Goal: Task Accomplishment & Management: Manage account settings

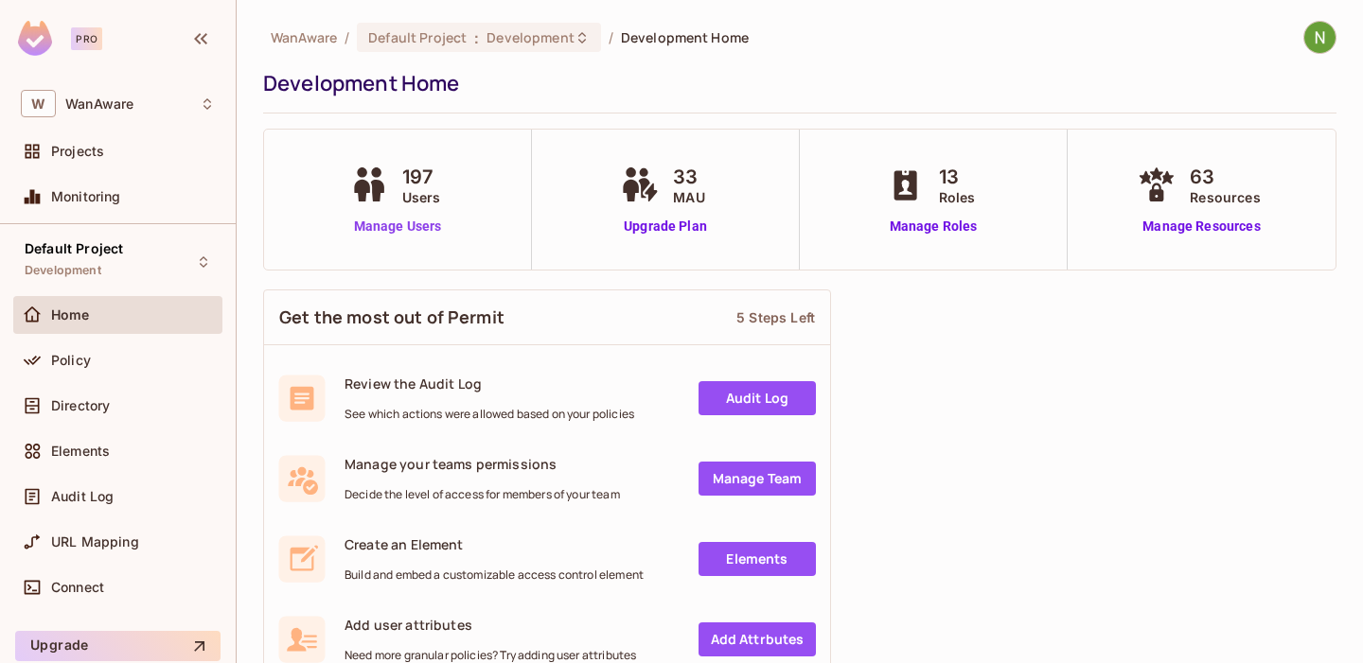
click at [393, 225] on link "Manage Users" at bounding box center [397, 227] width 105 height 20
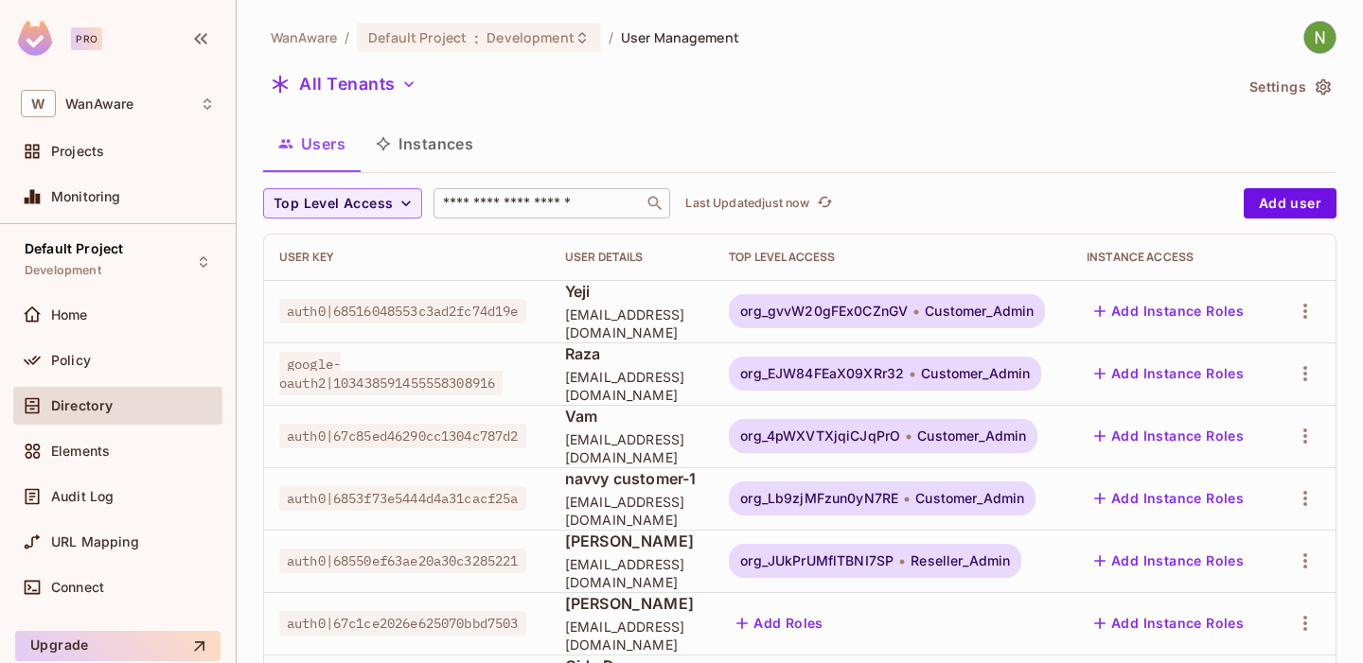
click at [512, 204] on input "text" at bounding box center [538, 203] width 199 height 19
paste input "**********"
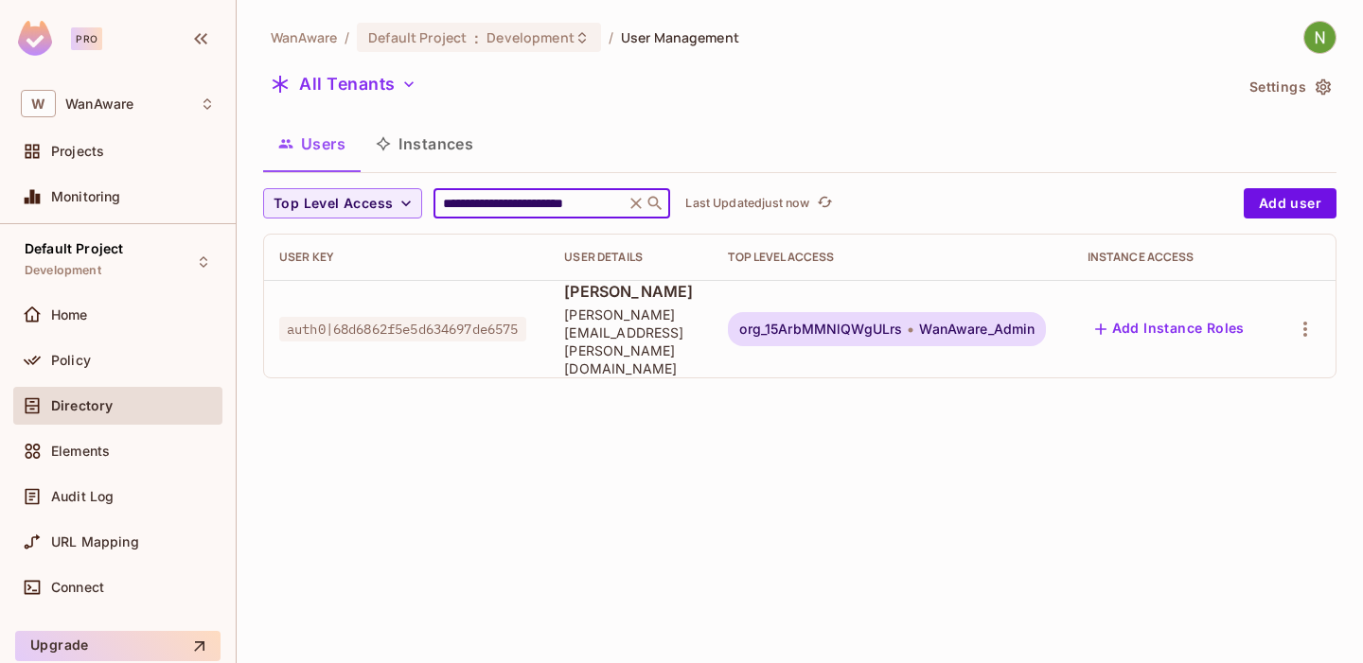
scroll to position [0, 24]
type input "**********"
click at [343, 80] on button "All Tenants" at bounding box center [343, 84] width 161 height 30
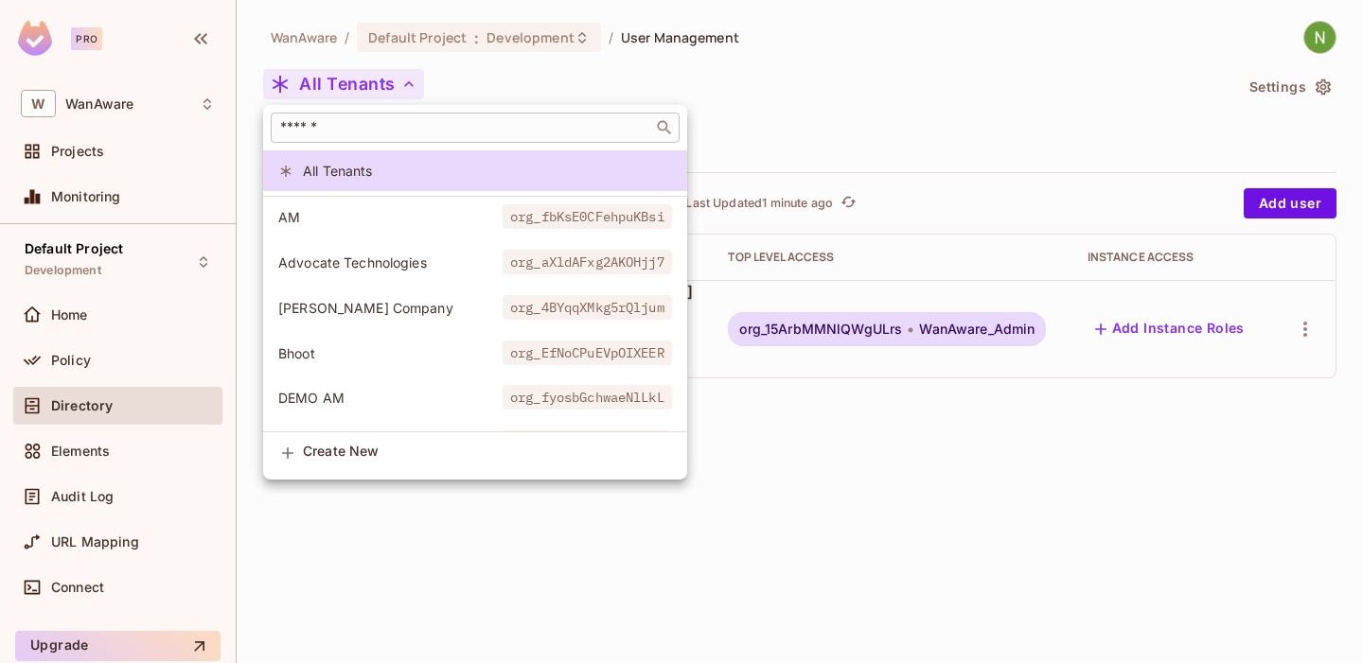
click at [418, 130] on input "text" at bounding box center [461, 127] width 371 height 19
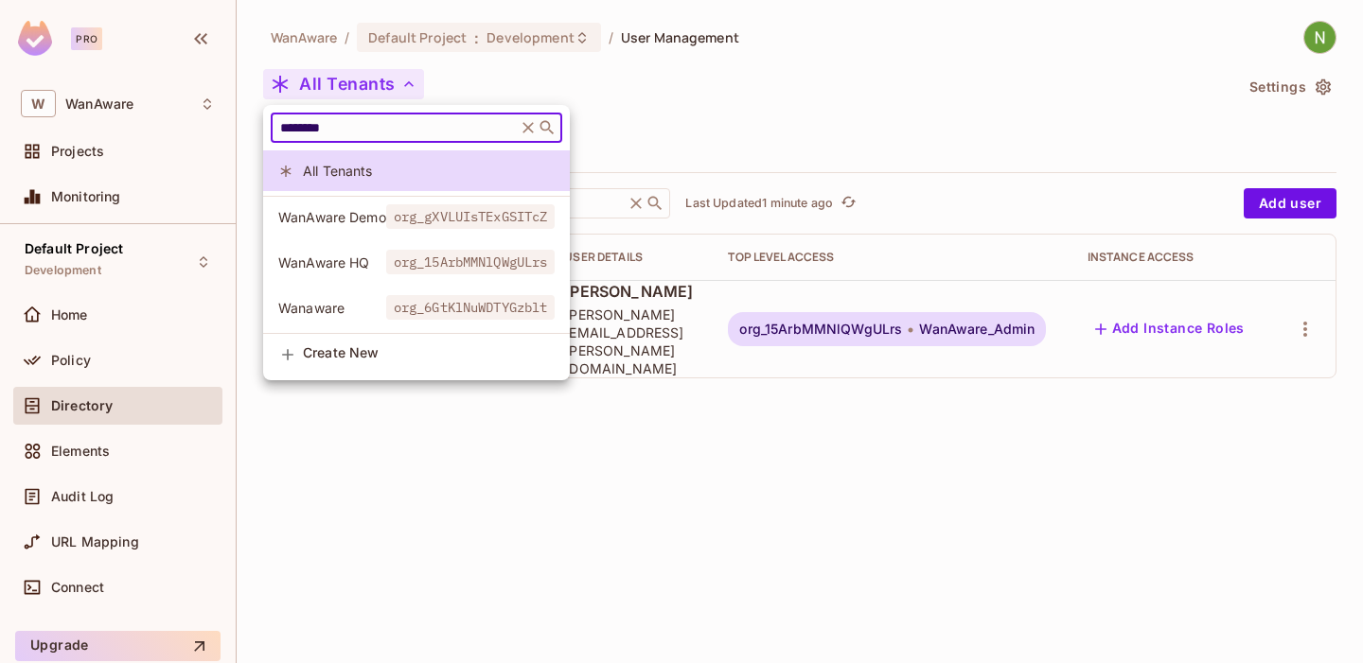
type input "********"
click at [334, 256] on span "WanAware HQ" at bounding box center [332, 263] width 108 height 18
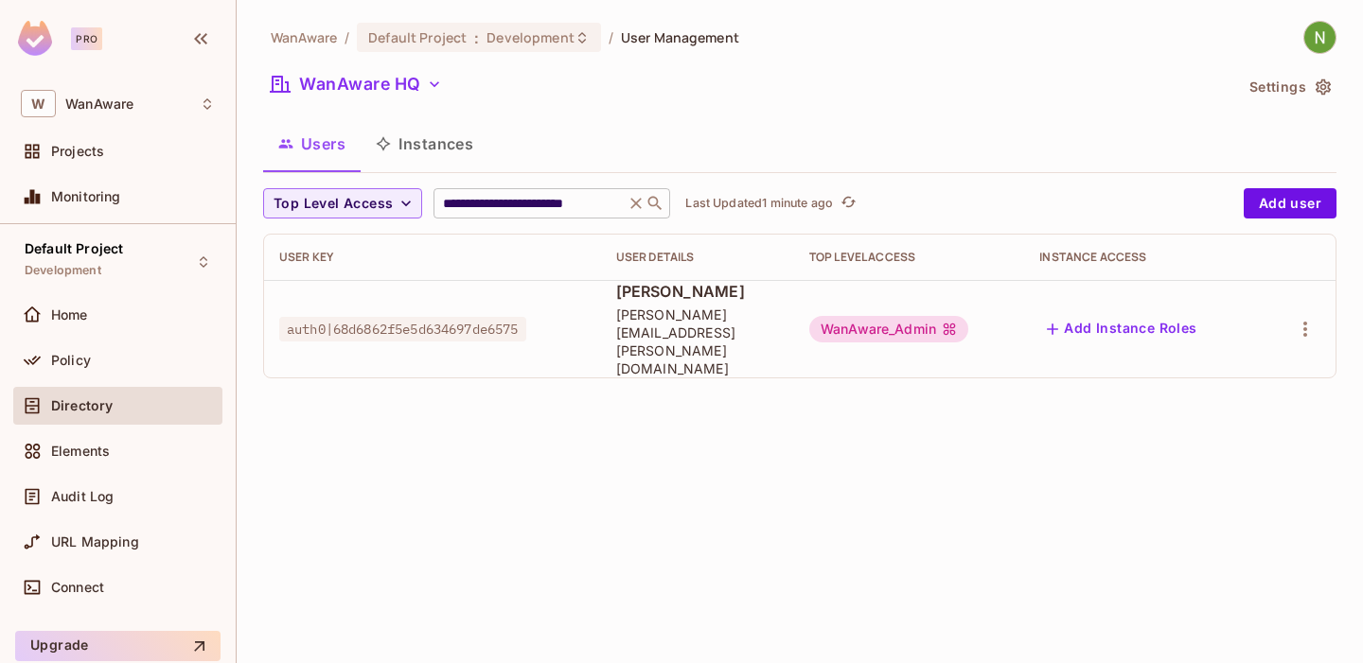
click at [628, 204] on icon at bounding box center [636, 203] width 19 height 19
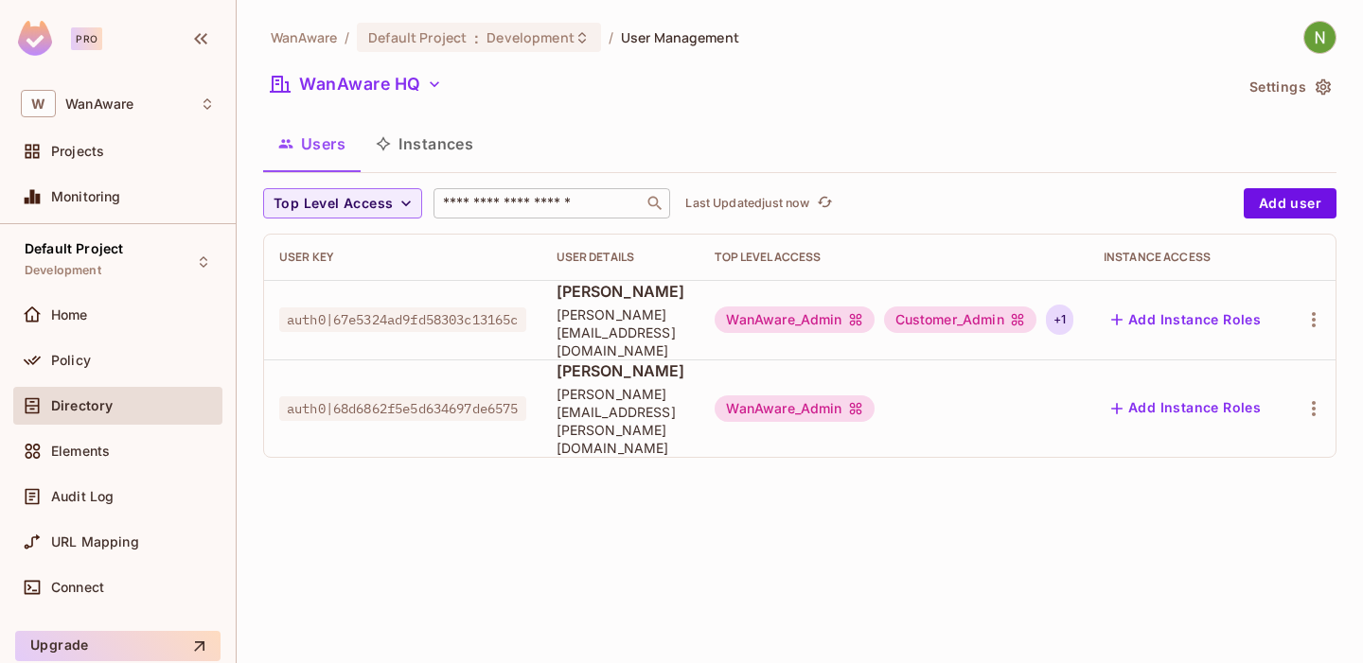
click at [1073, 311] on div "+ 1" at bounding box center [1059, 320] width 27 height 30
click at [1072, 397] on div at bounding box center [681, 331] width 1363 height 663
click at [1073, 306] on div "+ 1" at bounding box center [1059, 320] width 27 height 30
click at [69, 359] on div at bounding box center [681, 331] width 1363 height 663
click at [84, 360] on span "Policy" at bounding box center [71, 360] width 40 height 15
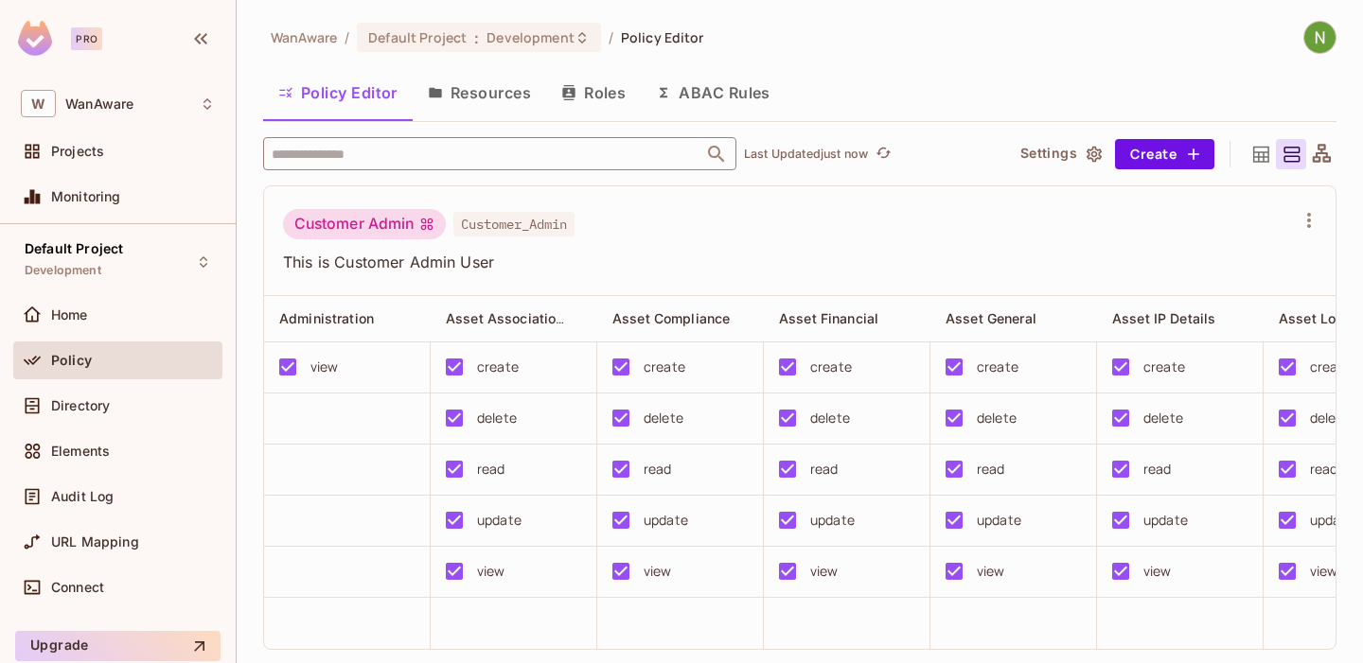
click at [398, 161] on input "text" at bounding box center [483, 153] width 433 height 33
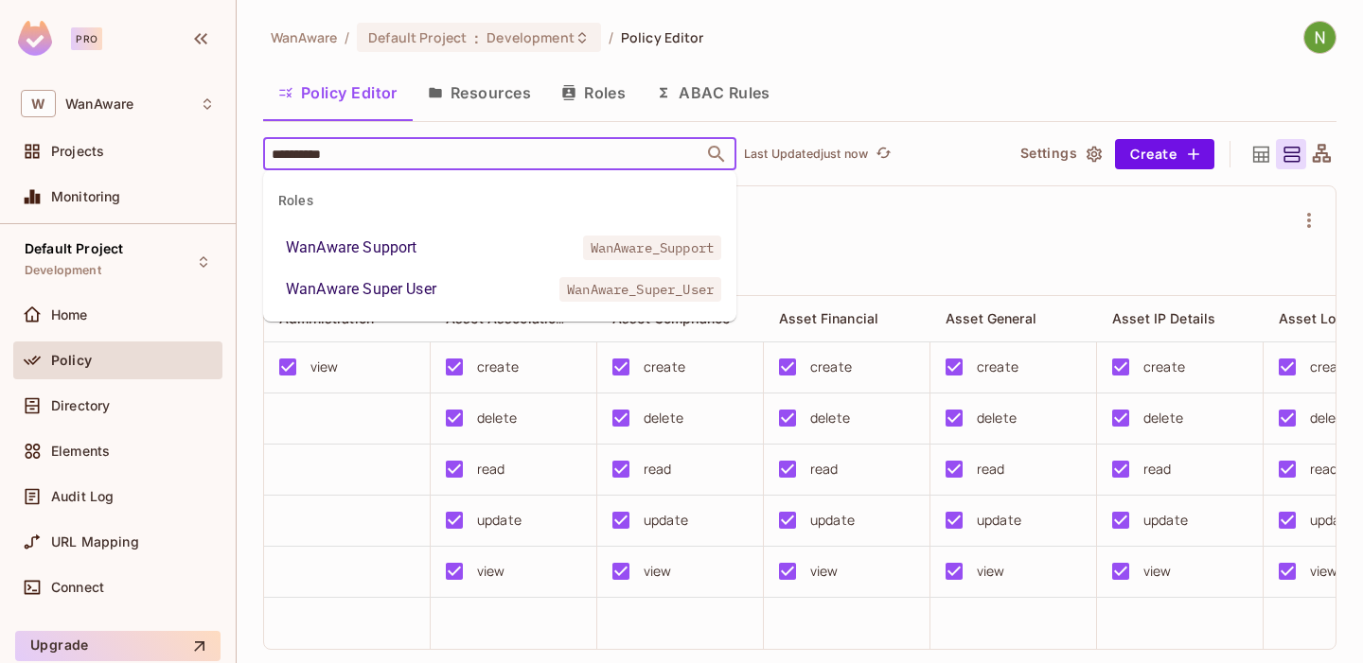
type input "**********"
click at [373, 284] on div "WanAware Super User" at bounding box center [361, 289] width 150 height 23
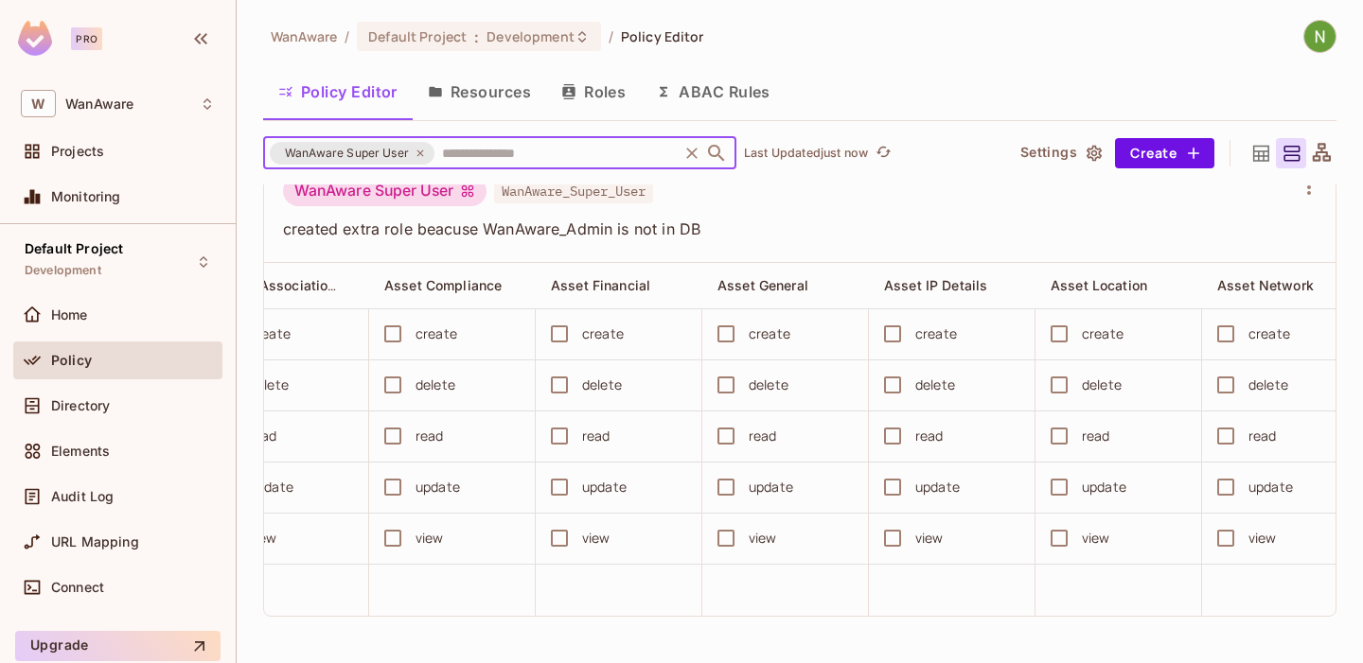
scroll to position [0, 230]
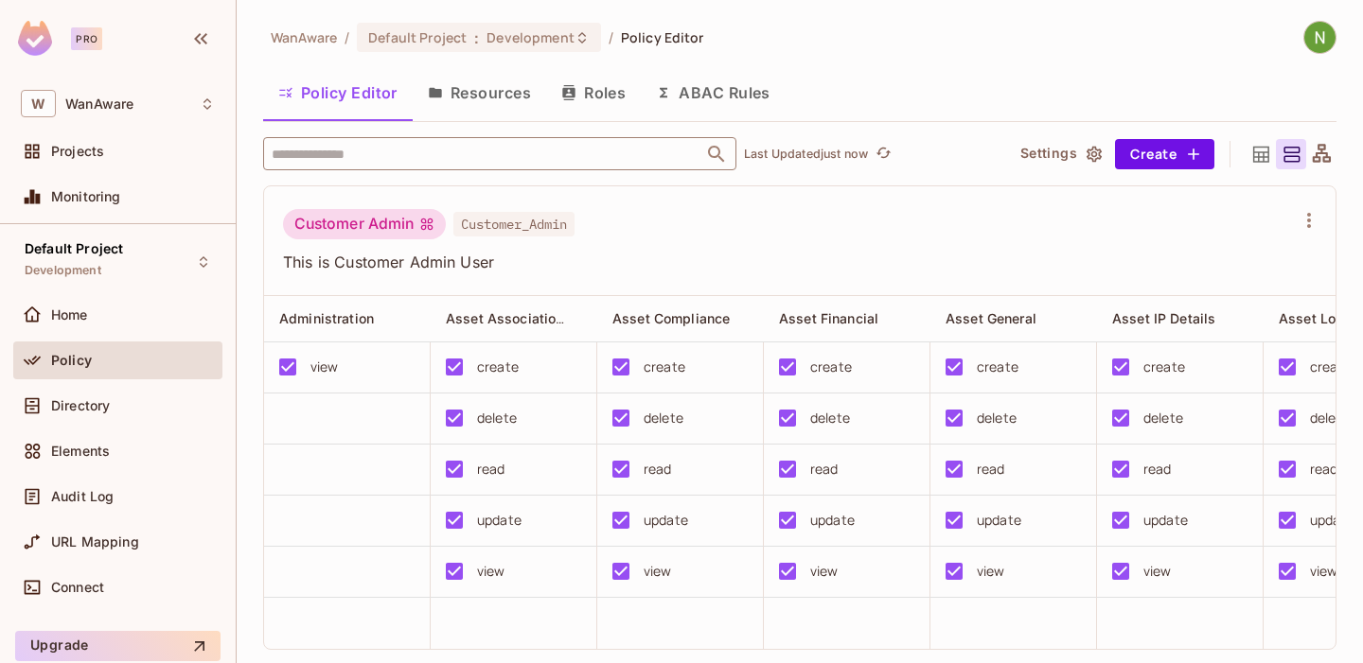
click at [459, 148] on input "text" at bounding box center [483, 153] width 433 height 33
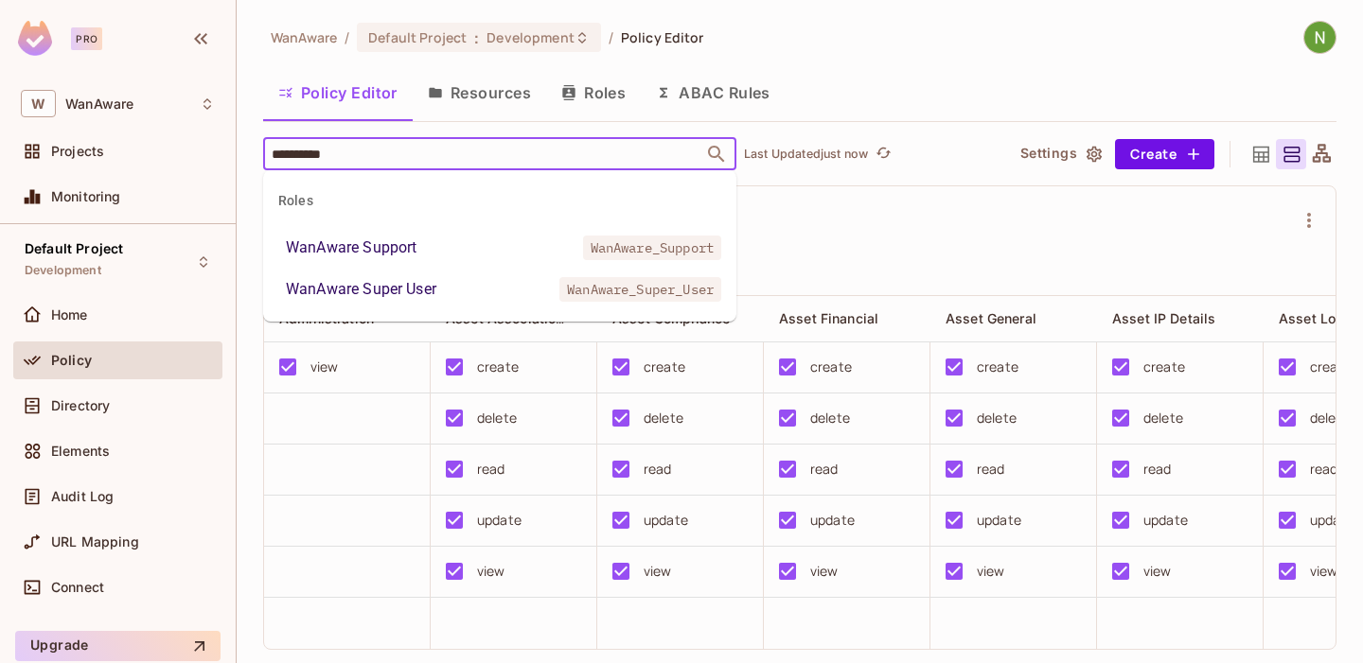
type input "**********"
click at [420, 287] on div "WanAware Super User" at bounding box center [361, 289] width 150 height 23
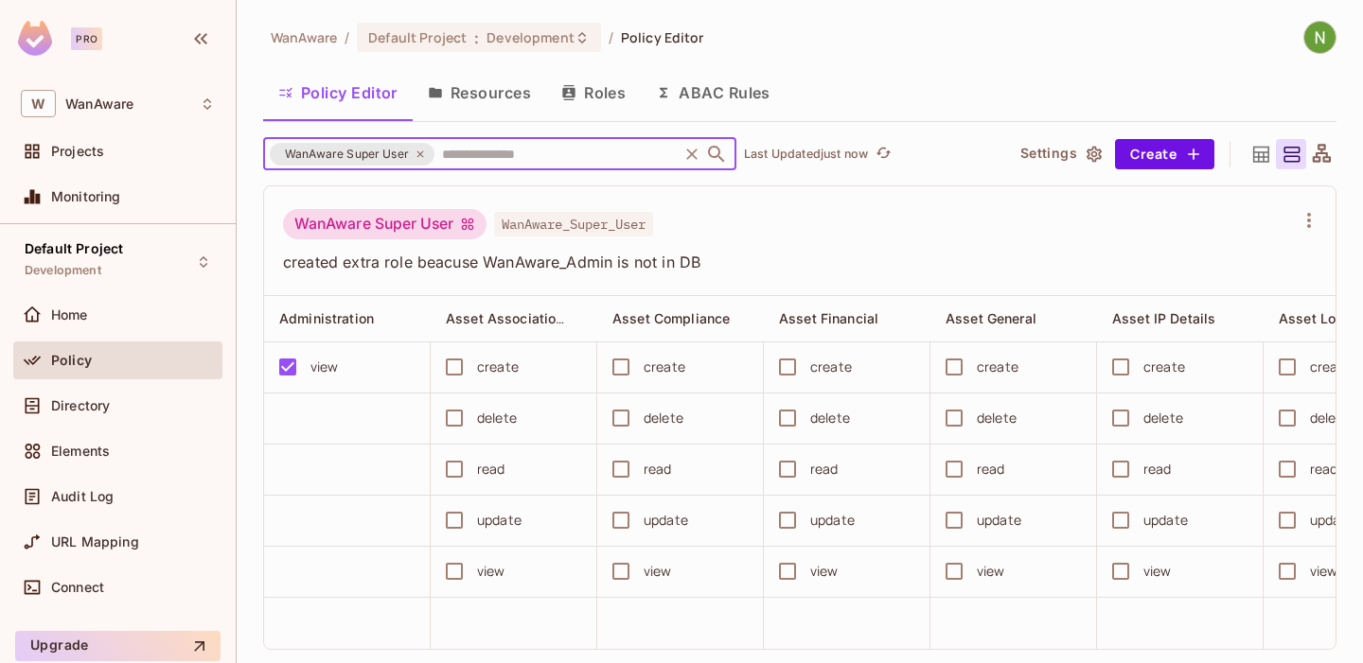
scroll to position [32, 0]
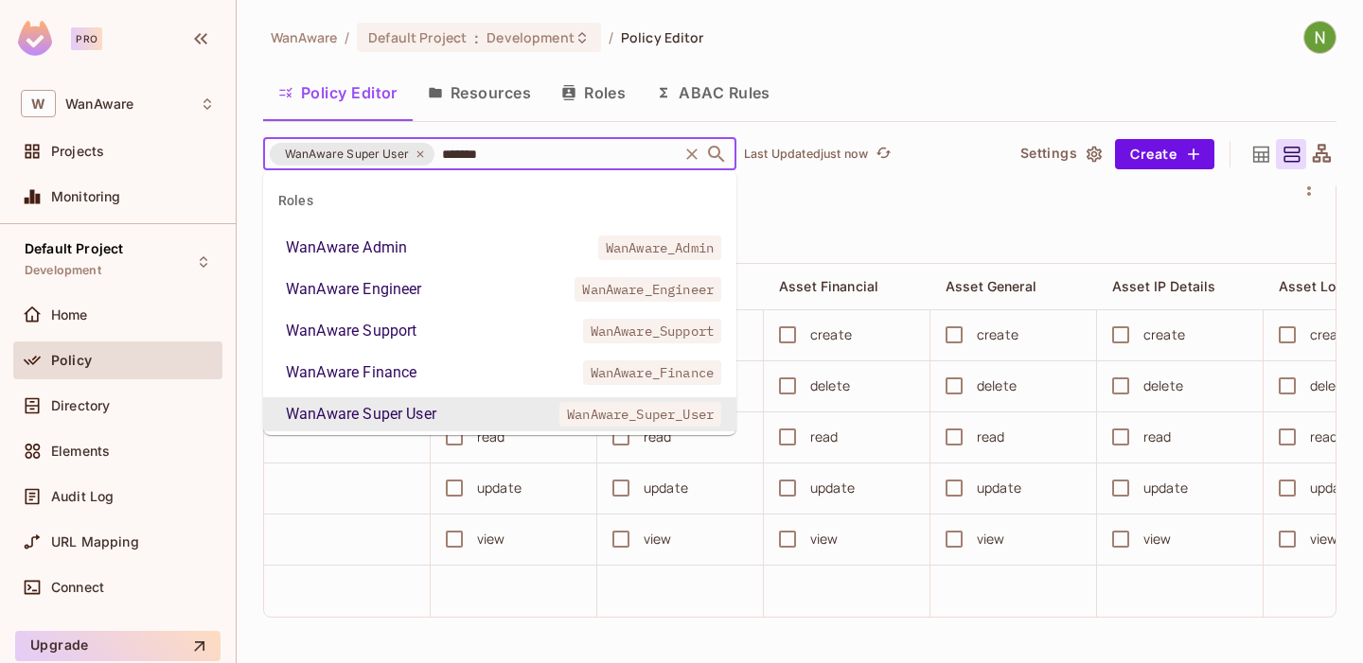
type input "********"
click at [403, 254] on div "WanAware Admin" at bounding box center [346, 248] width 121 height 23
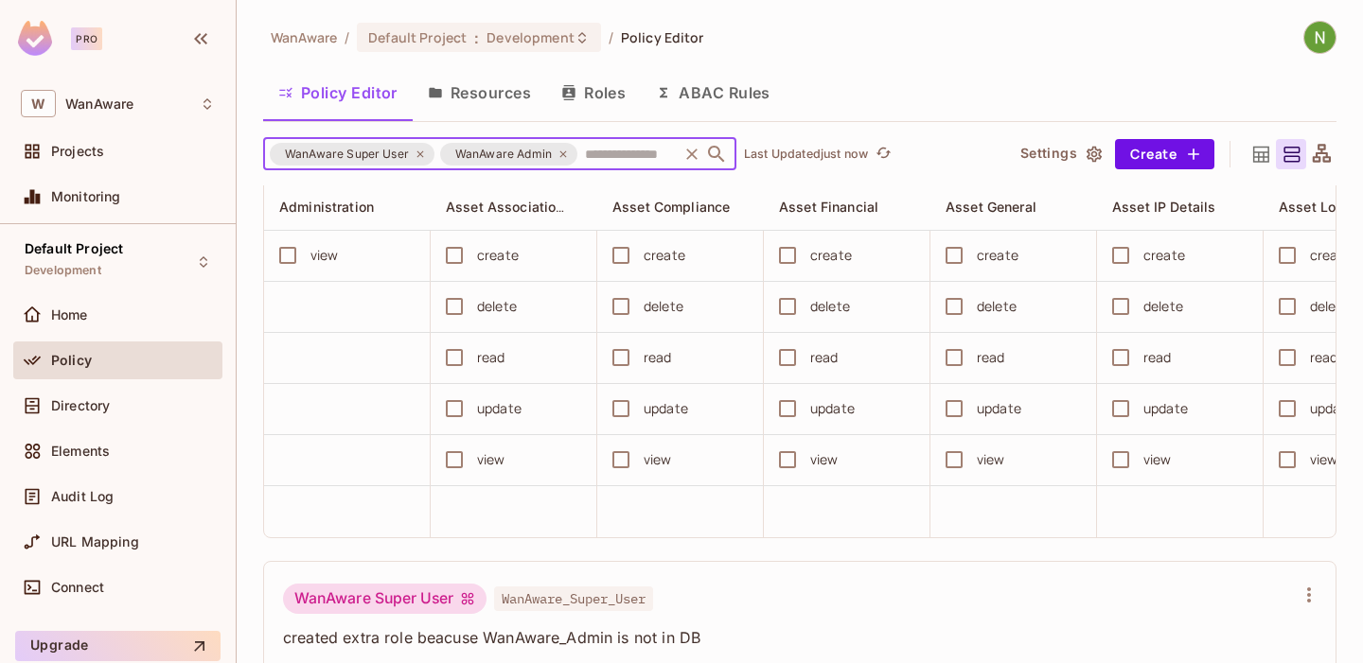
scroll to position [0, 0]
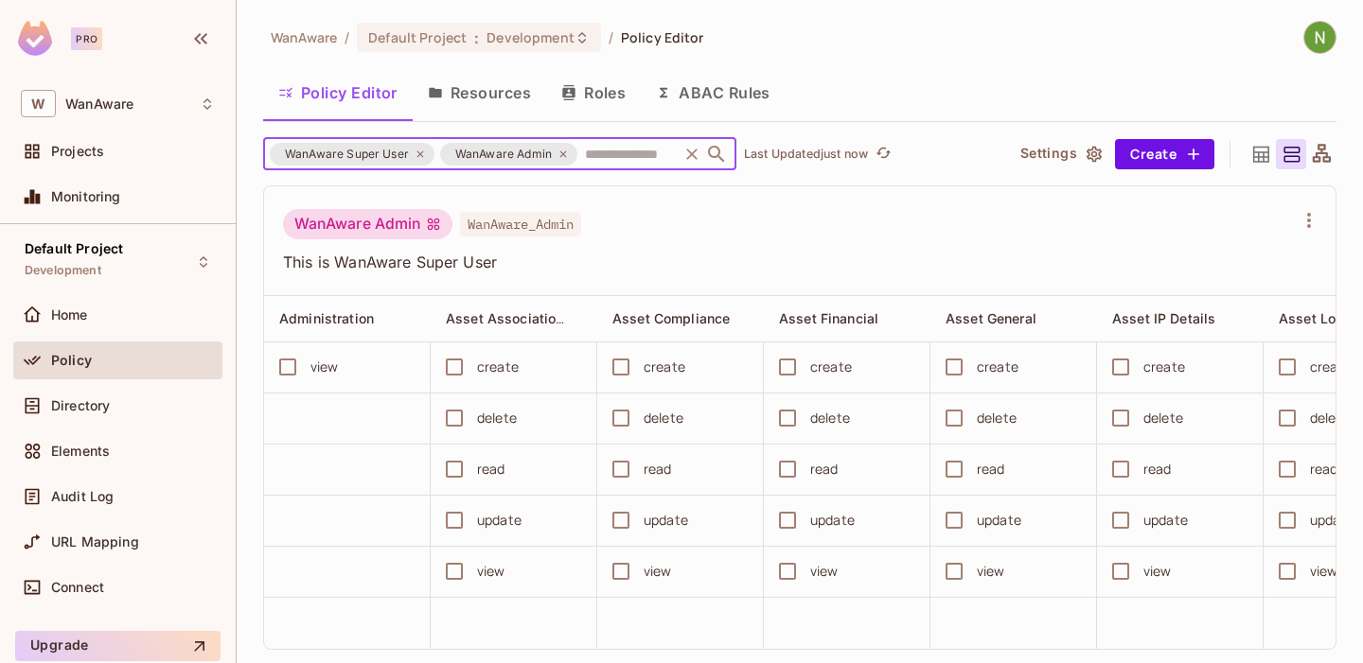
click at [330, 364] on div "view" at bounding box center [324, 367] width 28 height 21
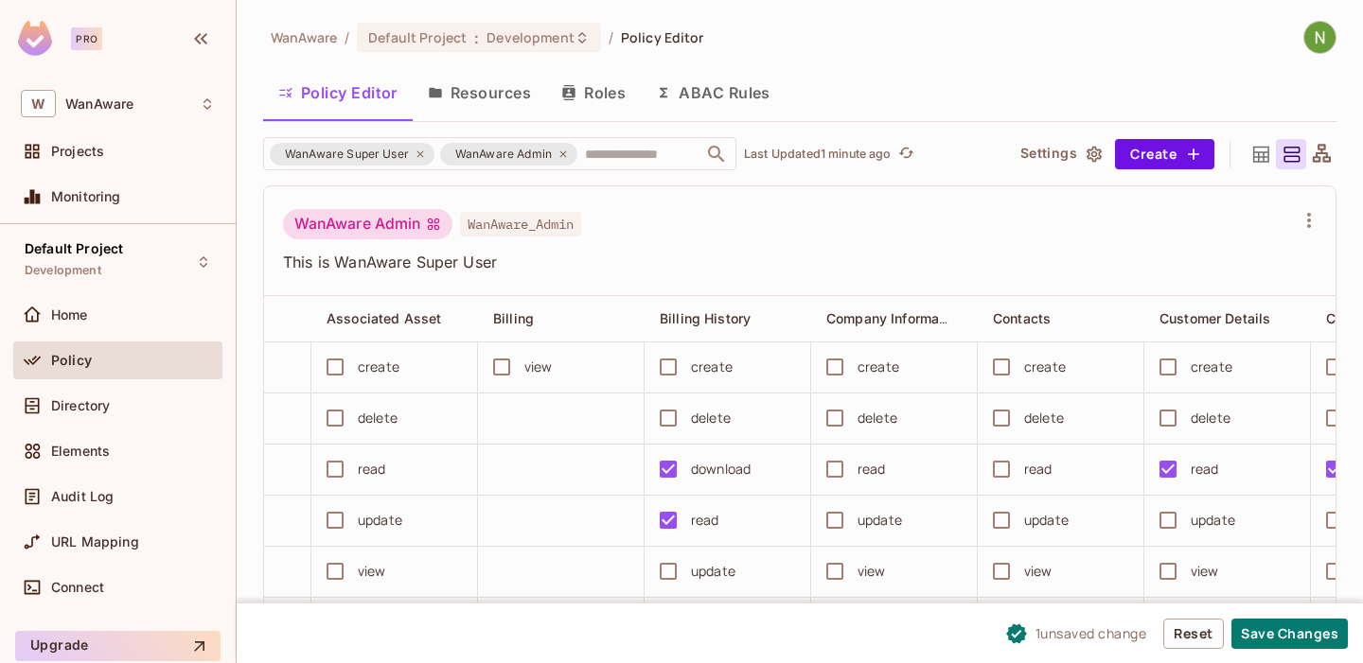
click at [881, 362] on div "create" at bounding box center [878, 367] width 42 height 21
click at [857, 365] on div "create" at bounding box center [888, 367] width 147 height 40
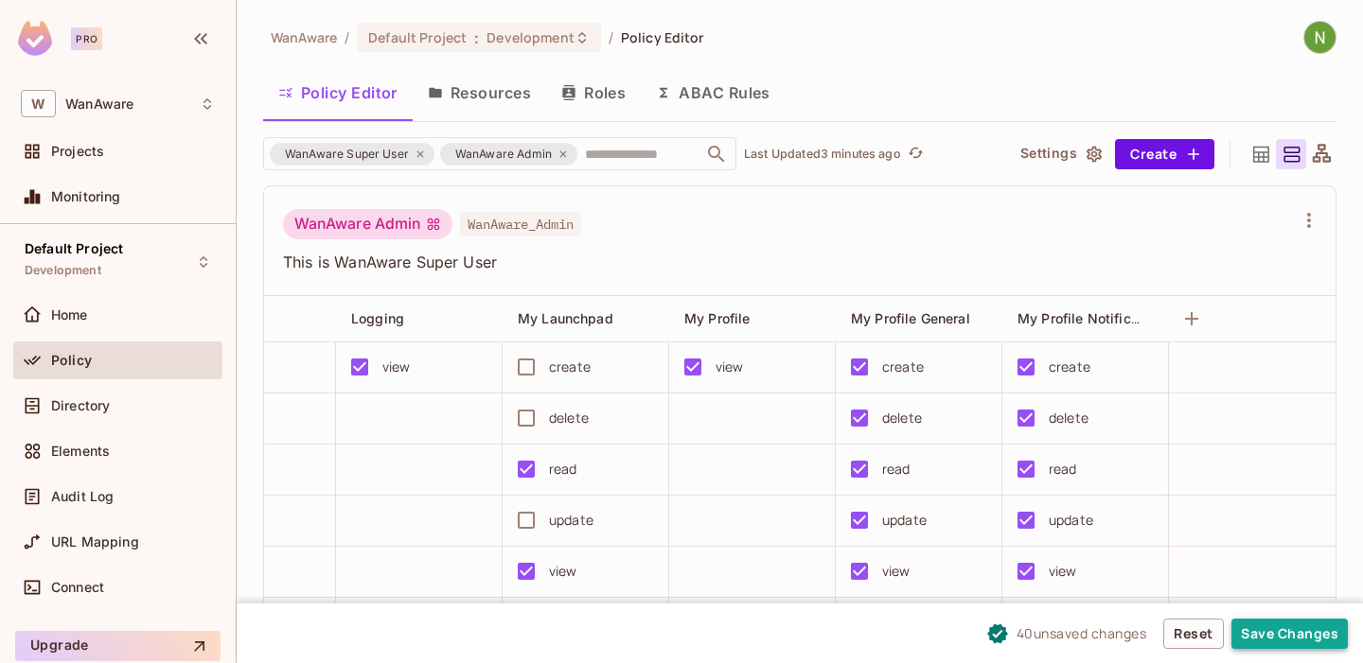
click at [1282, 631] on button "Save Changes" at bounding box center [1289, 634] width 116 height 30
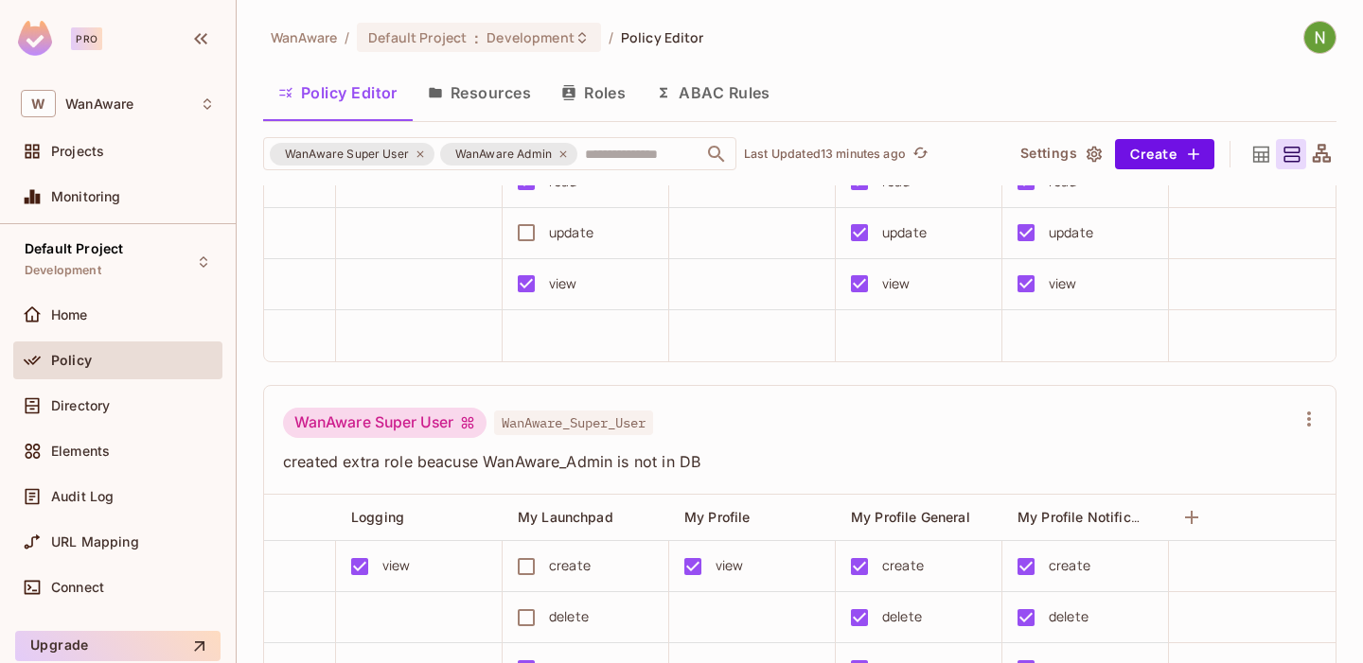
scroll to position [301, 0]
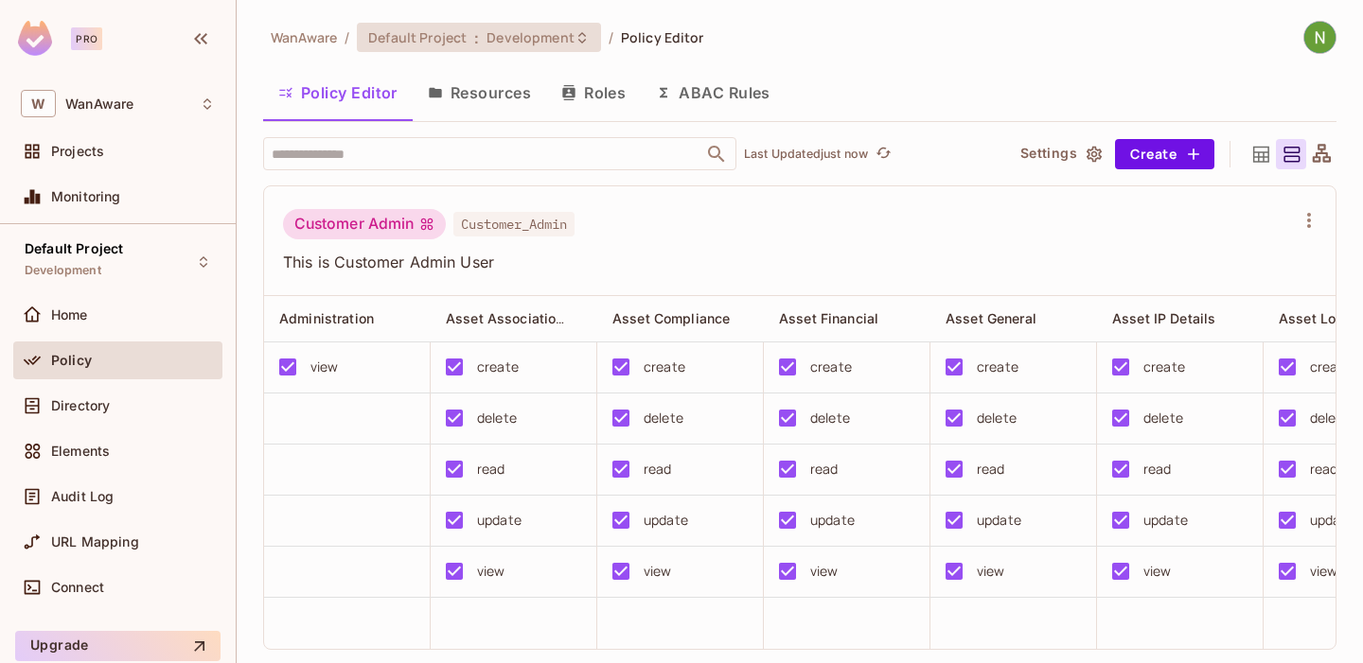
click at [496, 29] on span "Development" at bounding box center [529, 37] width 87 height 18
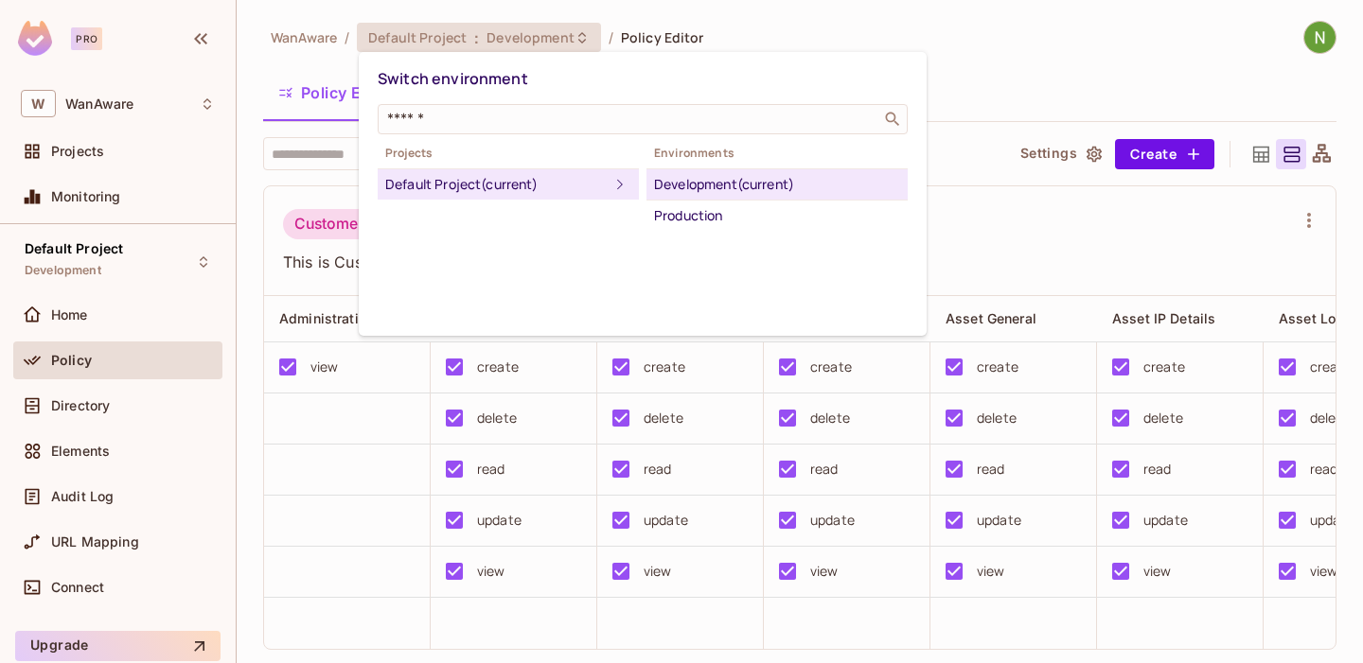
click at [865, 39] on div at bounding box center [681, 331] width 1363 height 663
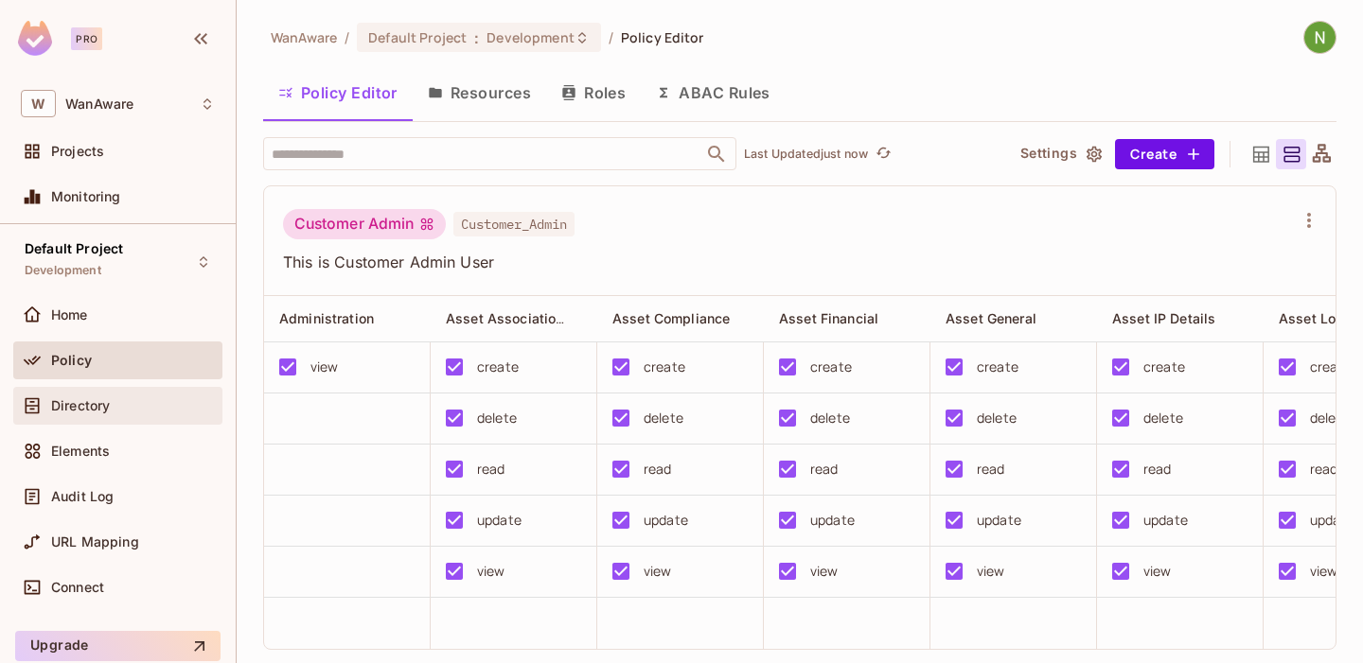
click at [116, 396] on div "Directory" at bounding box center [118, 406] width 194 height 23
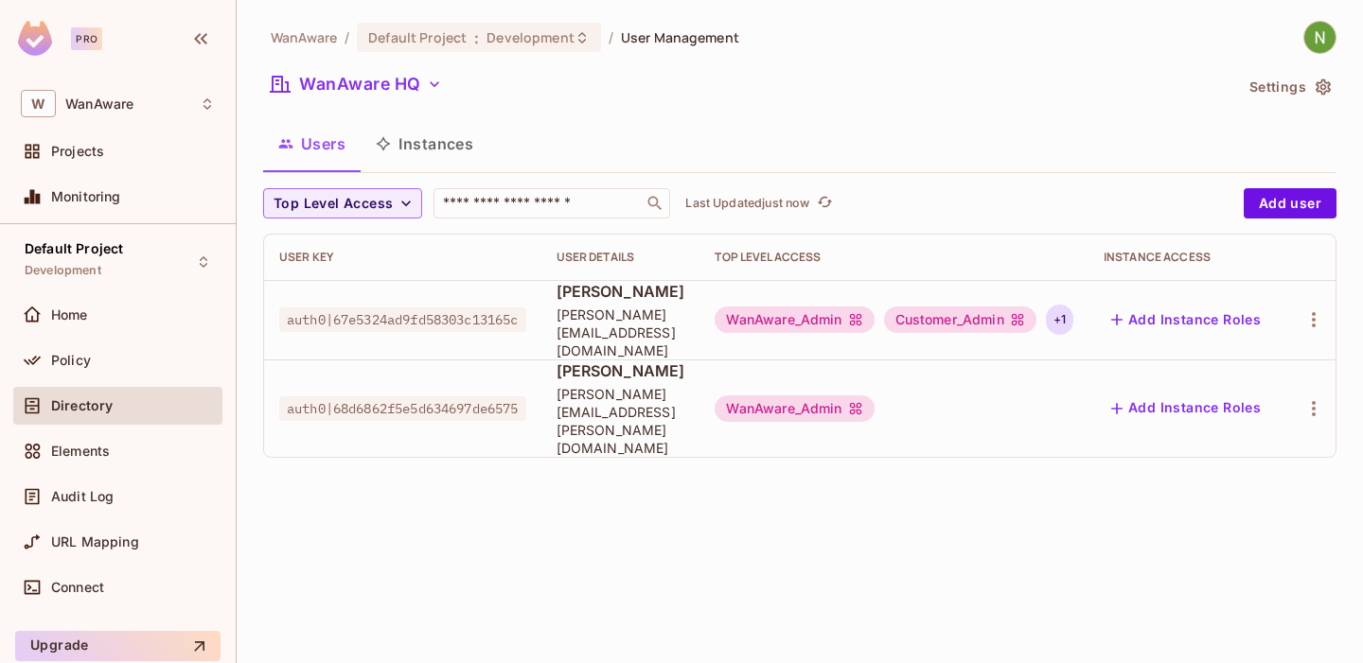
click at [1073, 316] on div "+ 1" at bounding box center [1059, 320] width 27 height 30
click at [996, 395] on div at bounding box center [681, 331] width 1363 height 663
click at [1073, 309] on div "+ 1" at bounding box center [1059, 320] width 27 height 30
click at [989, 436] on div at bounding box center [681, 331] width 1363 height 663
click at [82, 371] on div "Policy" at bounding box center [118, 360] width 194 height 23
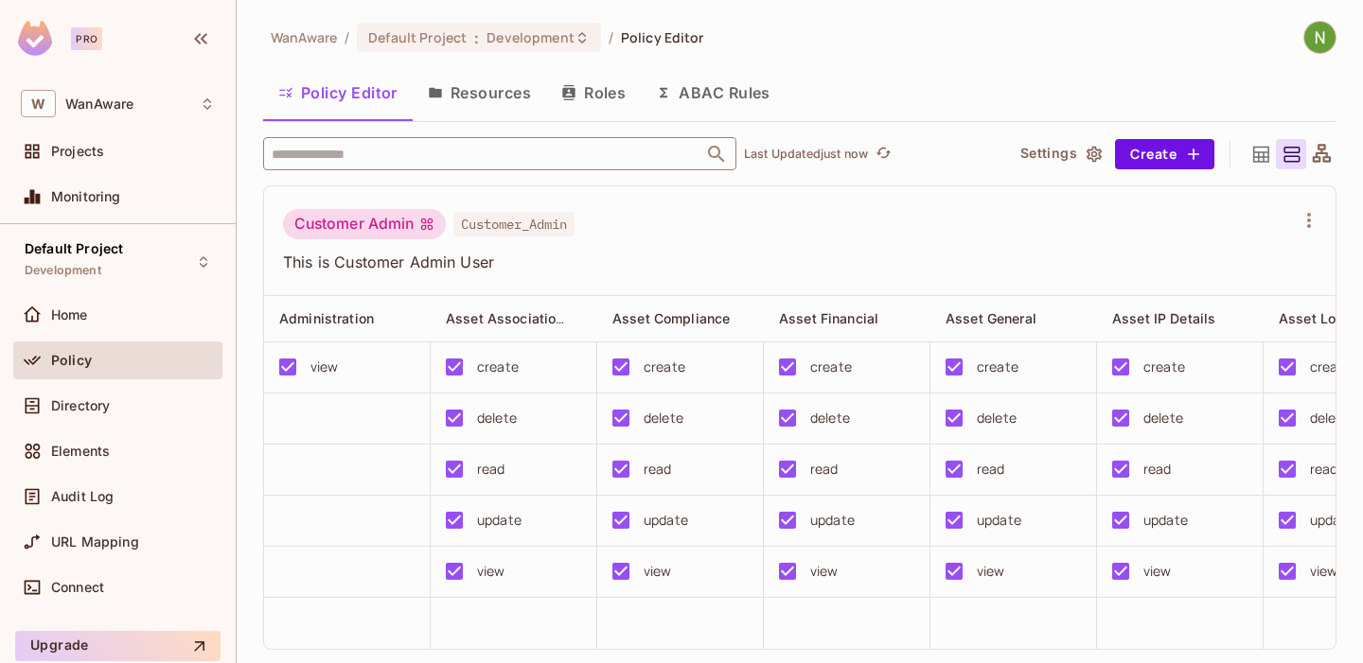
click at [468, 159] on input "text" at bounding box center [483, 153] width 433 height 33
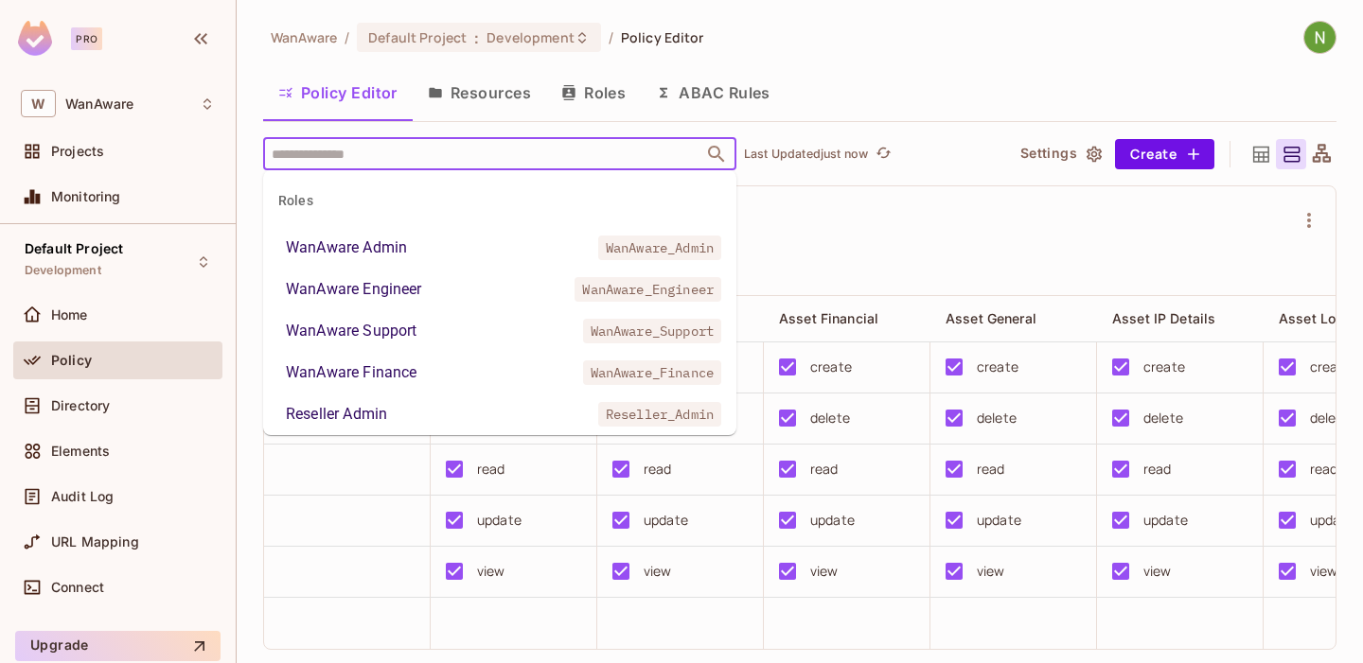
click at [350, 242] on div "WanAware Admin" at bounding box center [346, 248] width 121 height 23
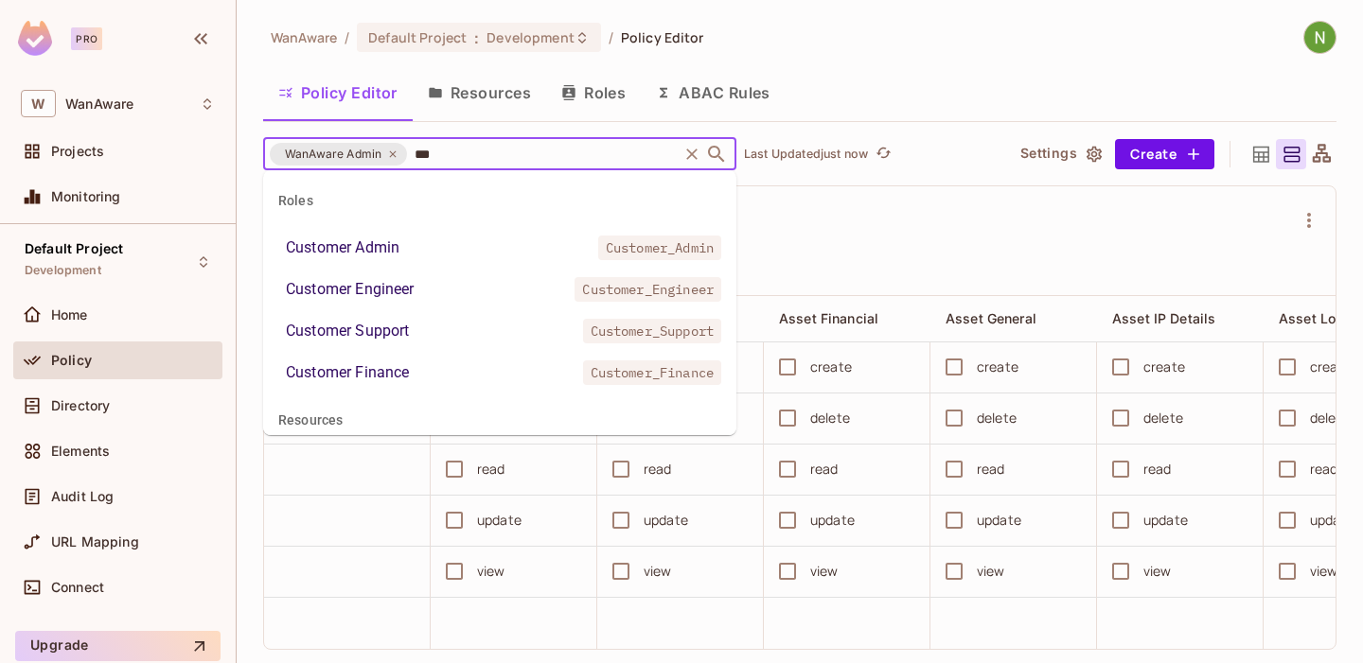
type input "****"
click at [342, 241] on div "Customer Admin" at bounding box center [343, 248] width 114 height 23
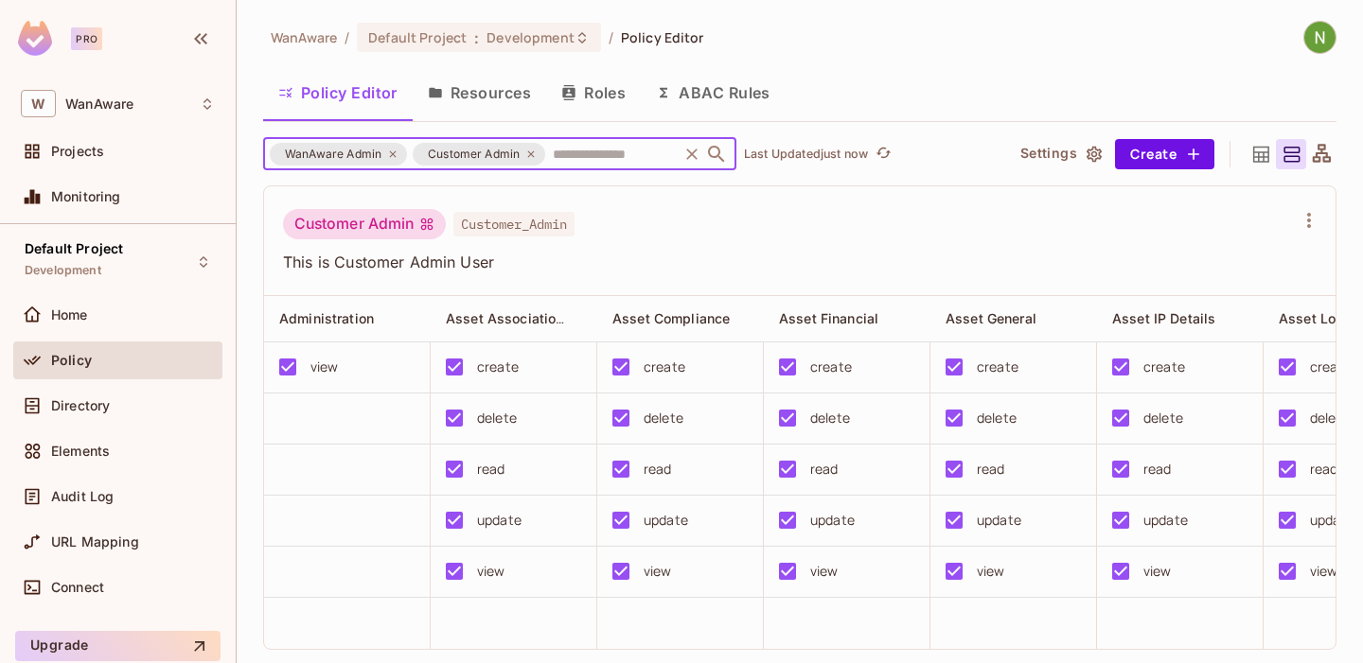
click at [394, 150] on icon at bounding box center [392, 154] width 11 height 11
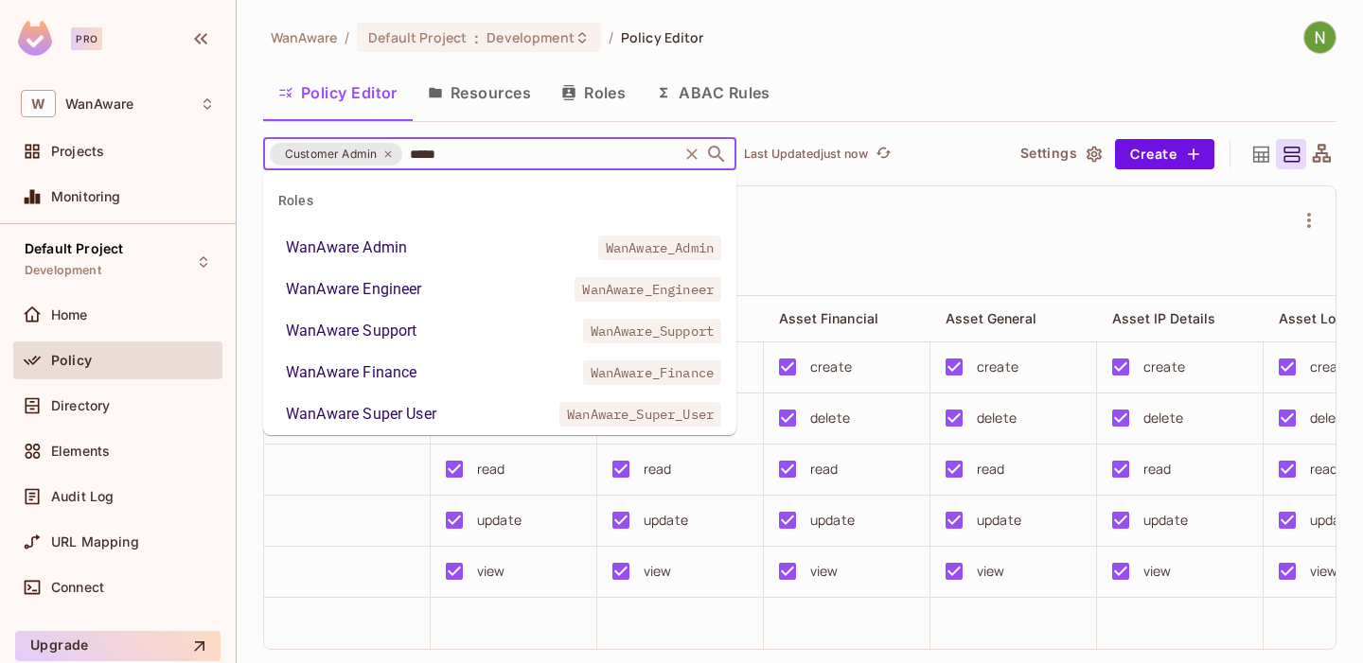
type input "******"
click at [381, 248] on div "WanAware Admin" at bounding box center [346, 248] width 121 height 23
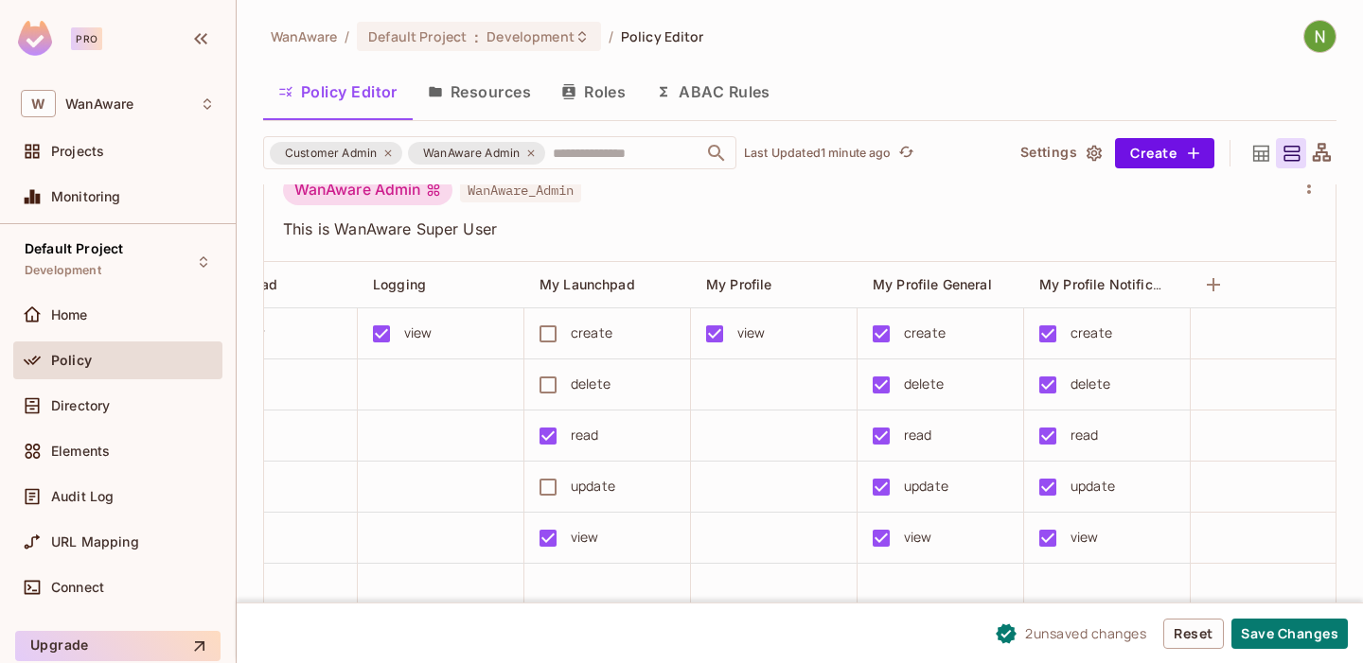
scroll to position [0, 3593]
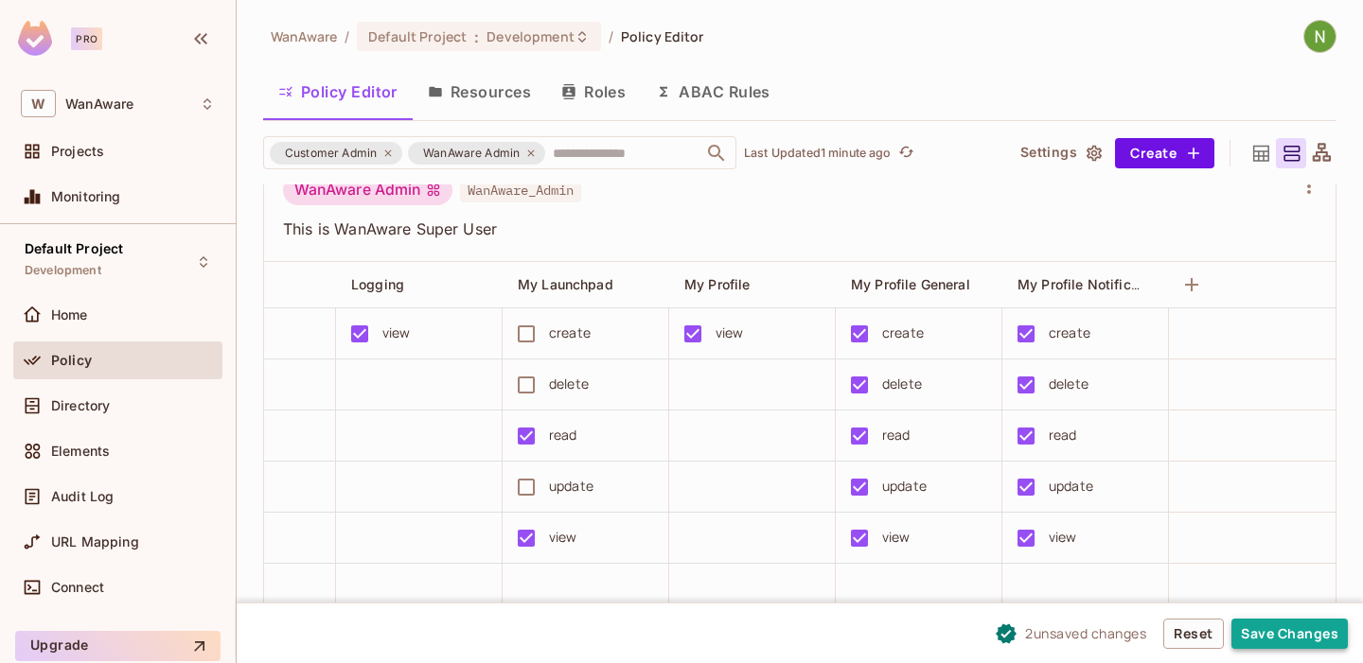
click at [1290, 635] on button "Save Changes" at bounding box center [1289, 634] width 116 height 30
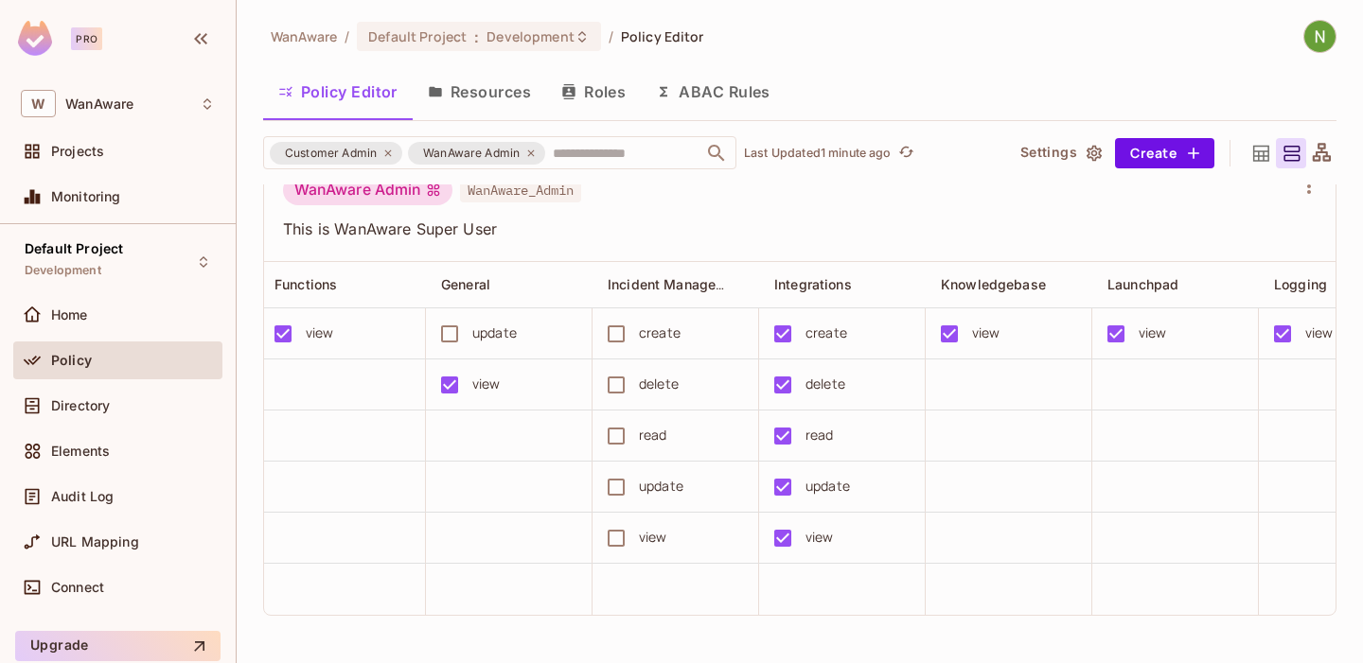
scroll to position [0, 3159]
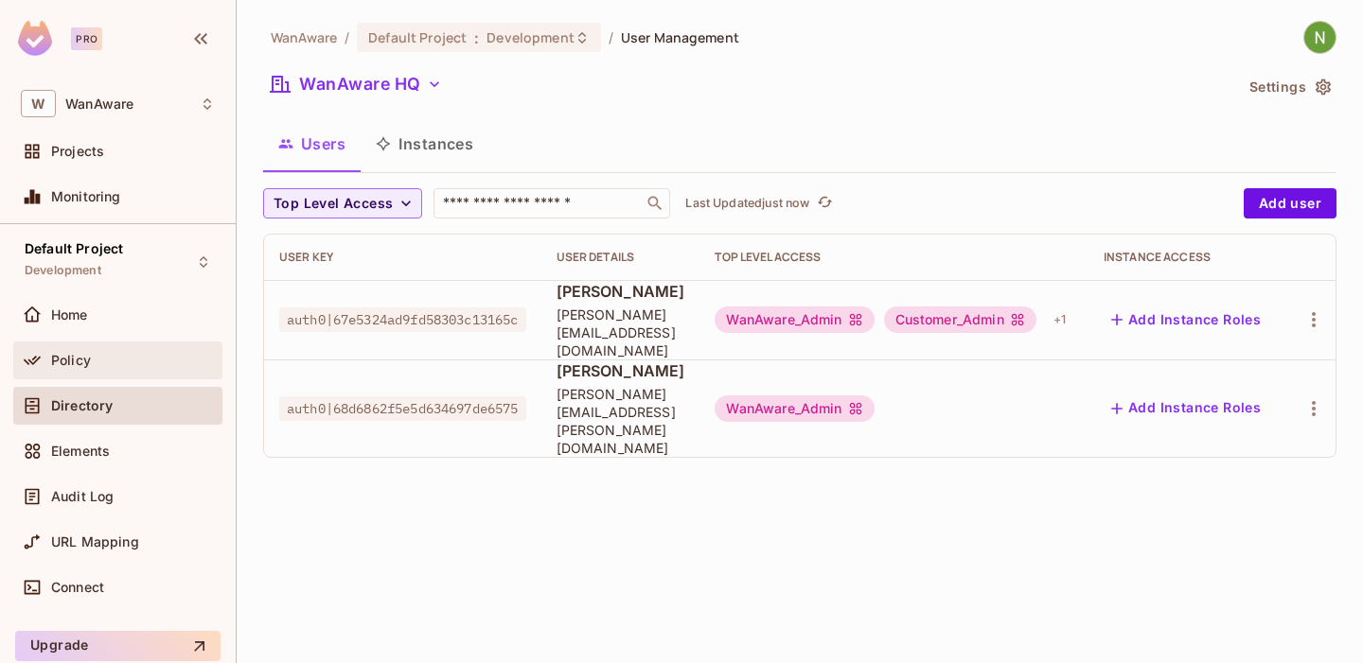
click at [92, 349] on div "Policy" at bounding box center [118, 360] width 194 height 23
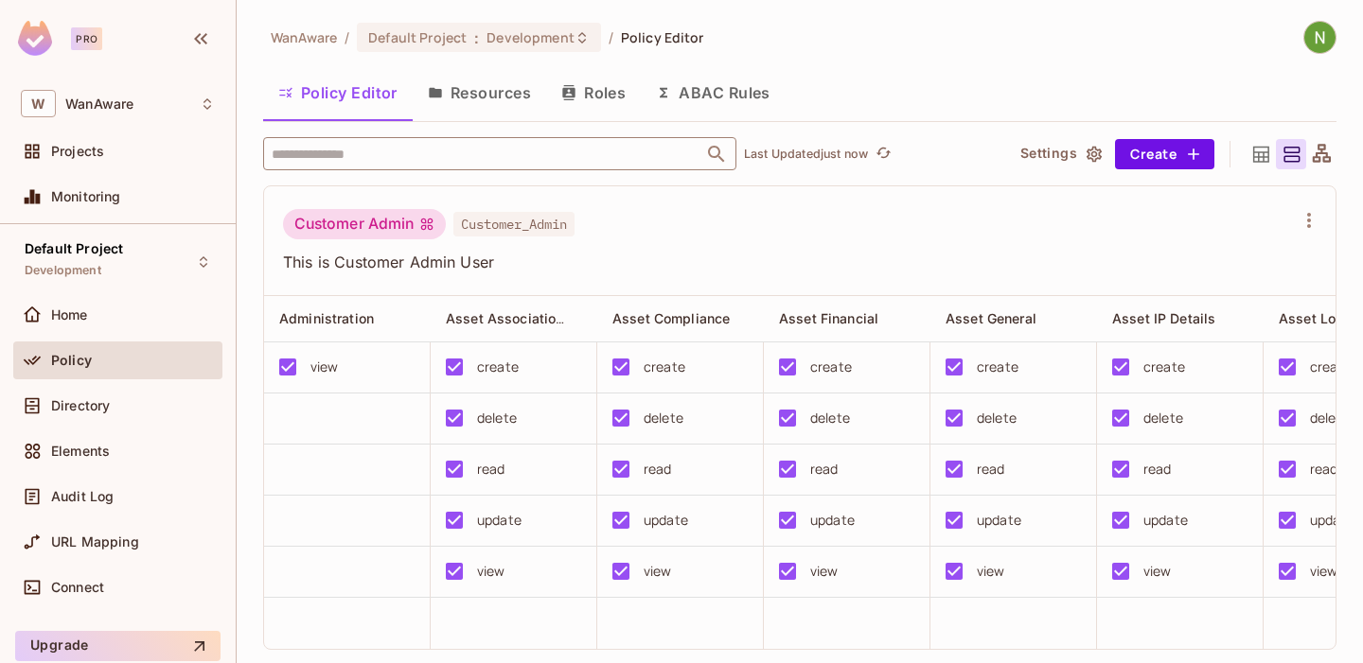
click at [447, 160] on input "text" at bounding box center [483, 153] width 433 height 33
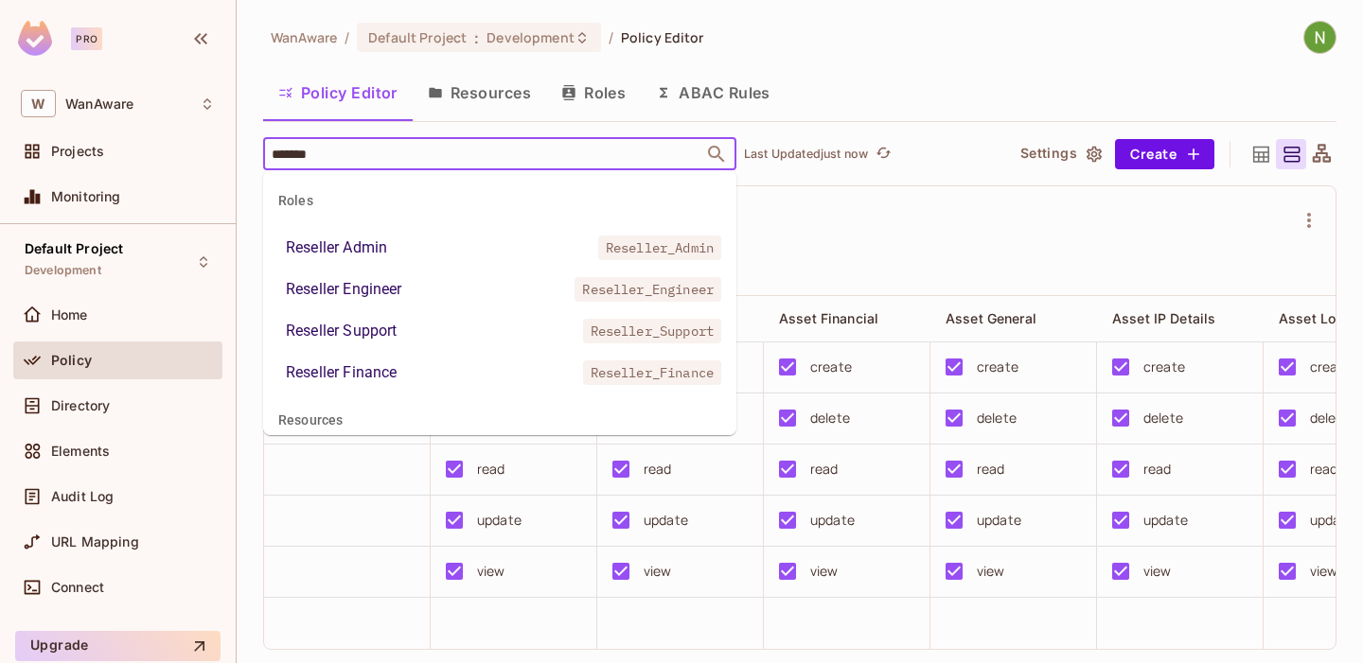
type input "********"
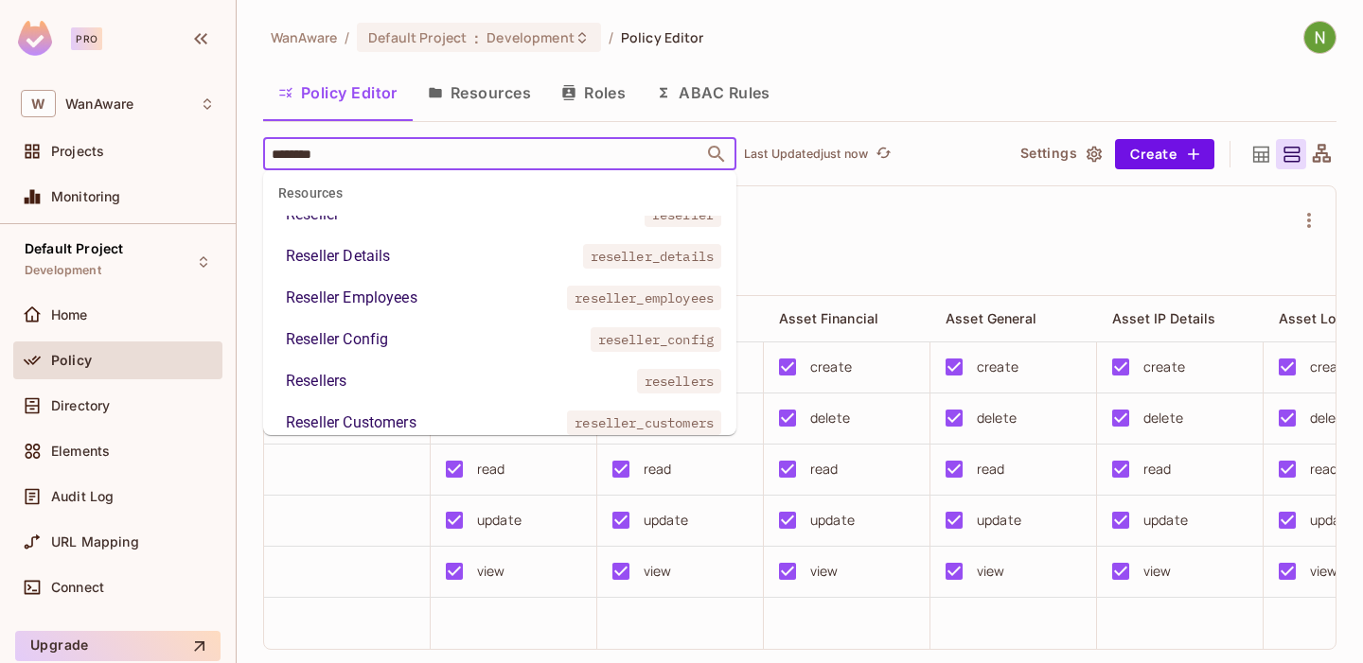
scroll to position [300, 0]
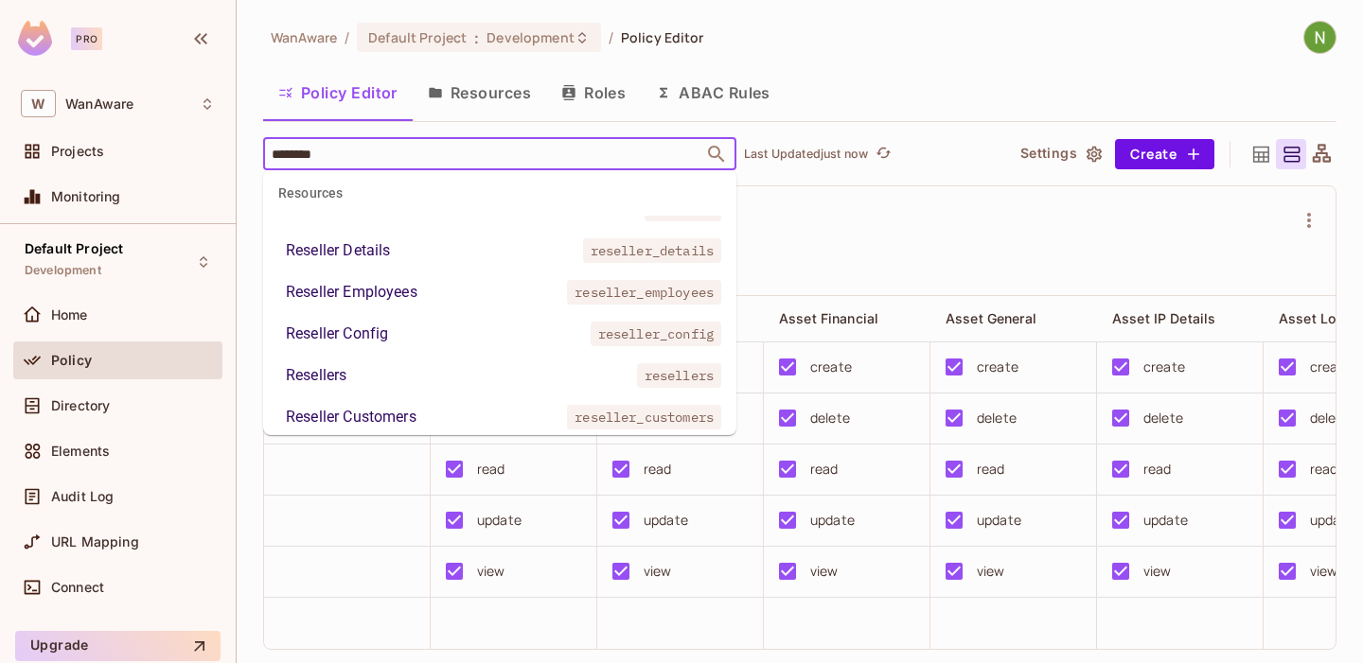
click at [345, 362] on li "Resellers resellers" at bounding box center [499, 376] width 473 height 34
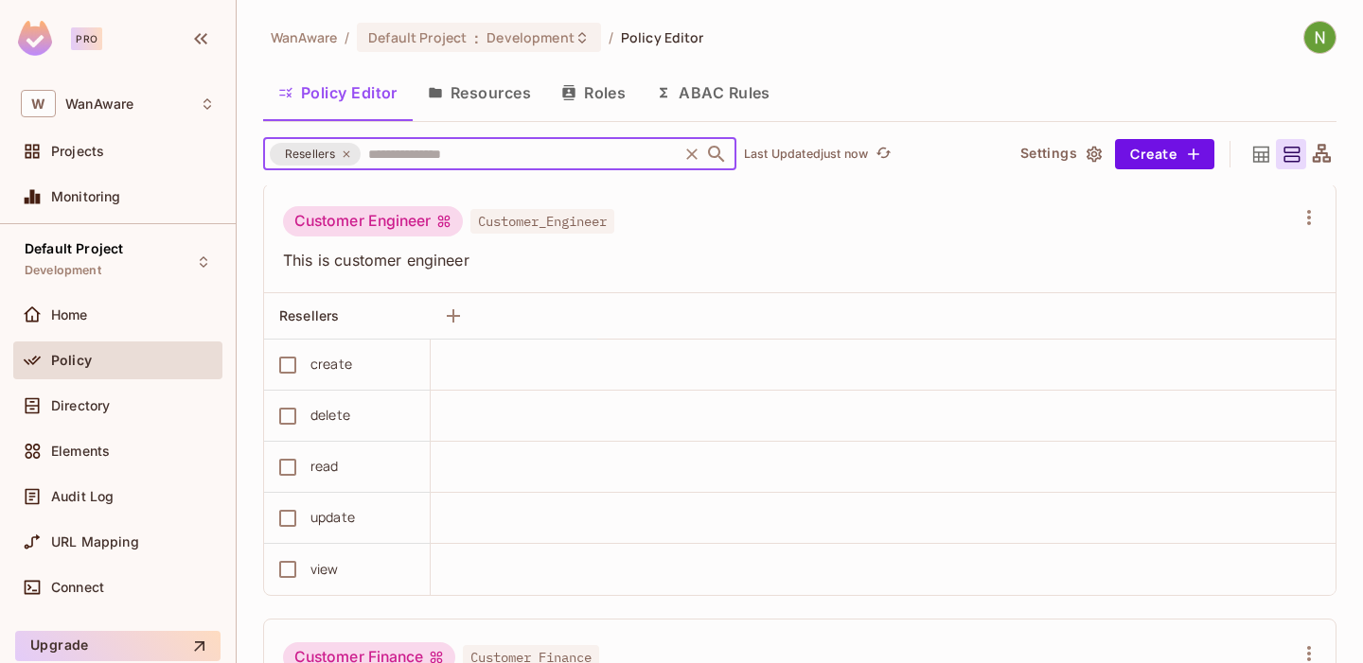
scroll to position [443, 0]
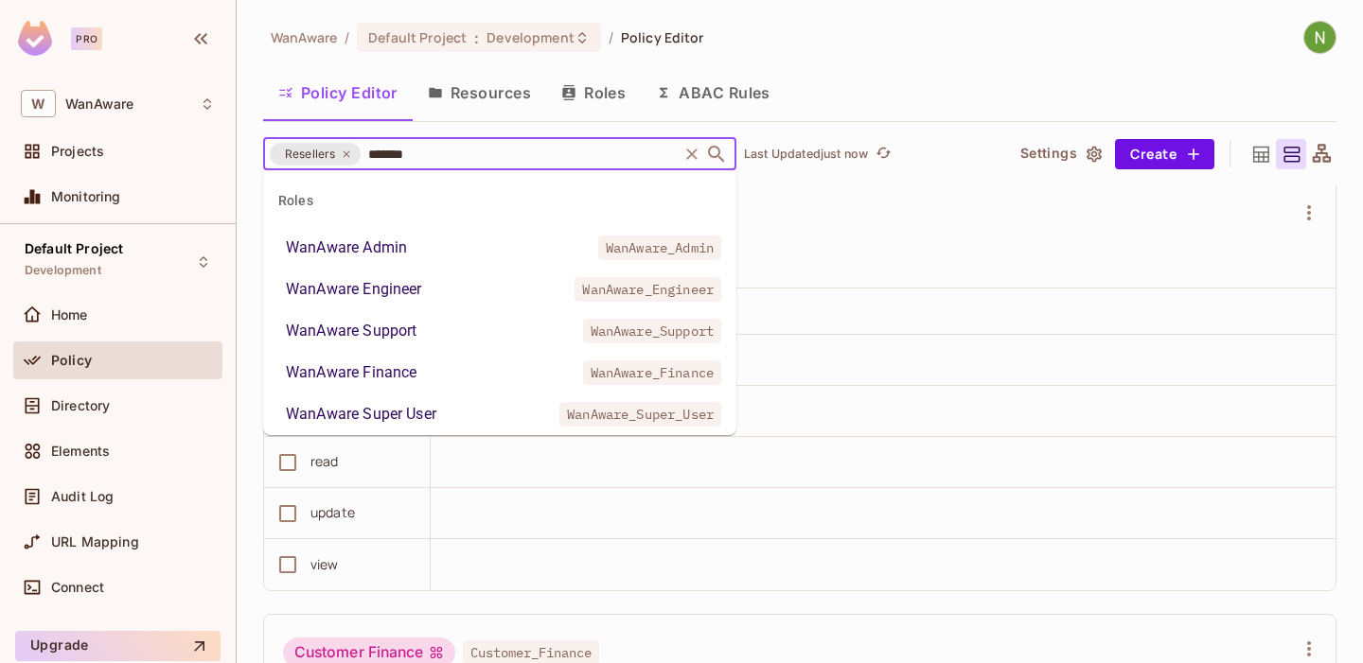
type input "********"
click at [396, 248] on div "WanAware Admin" at bounding box center [346, 248] width 121 height 23
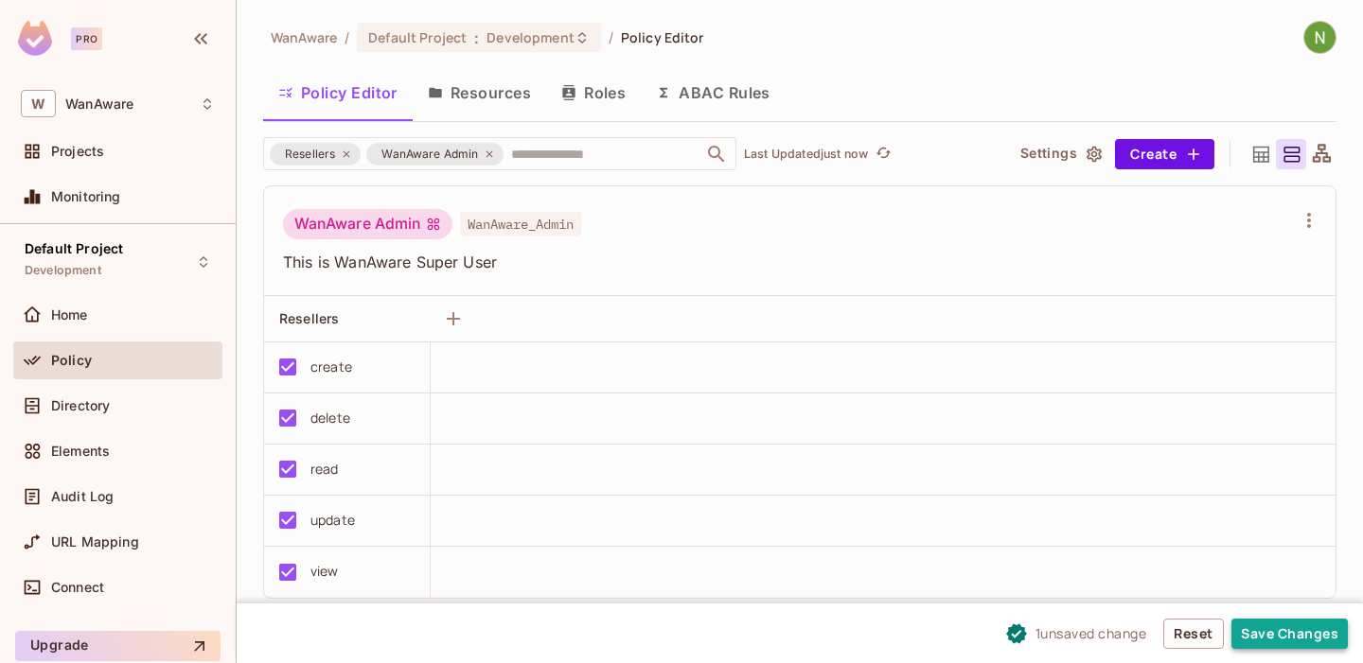
click at [1259, 632] on button "Save Changes" at bounding box center [1289, 634] width 116 height 30
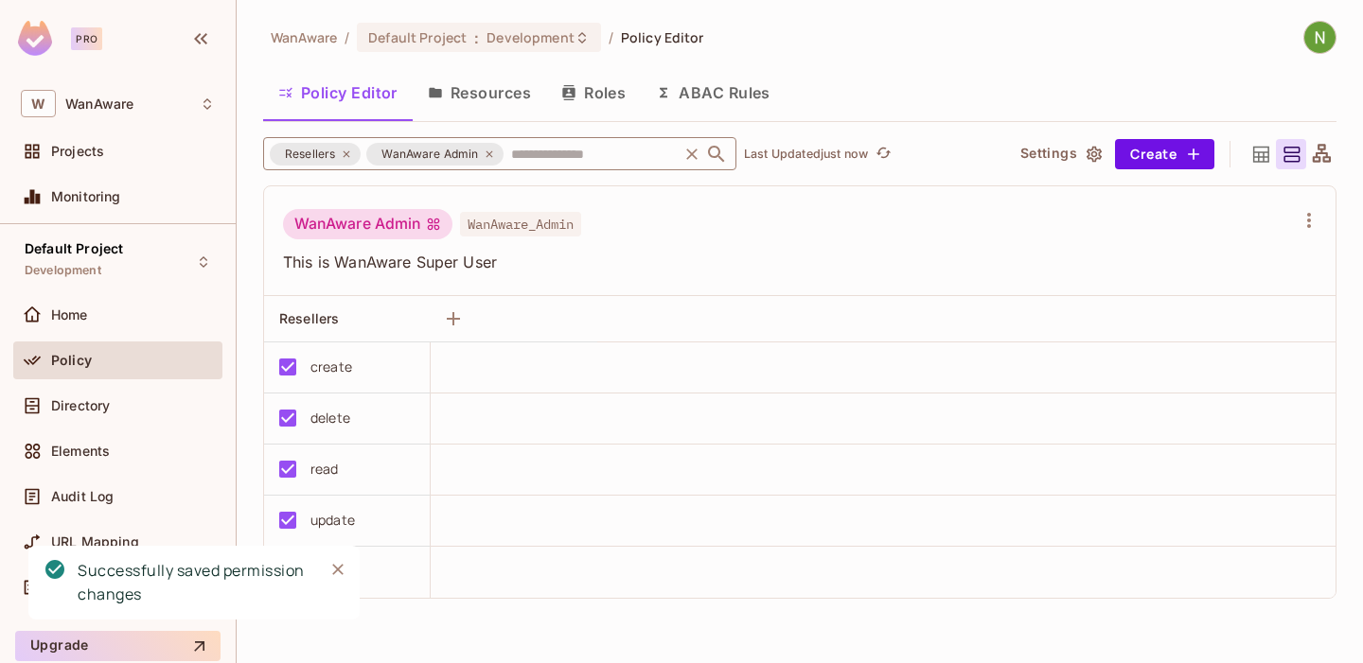
click at [343, 150] on icon at bounding box center [346, 154] width 11 height 11
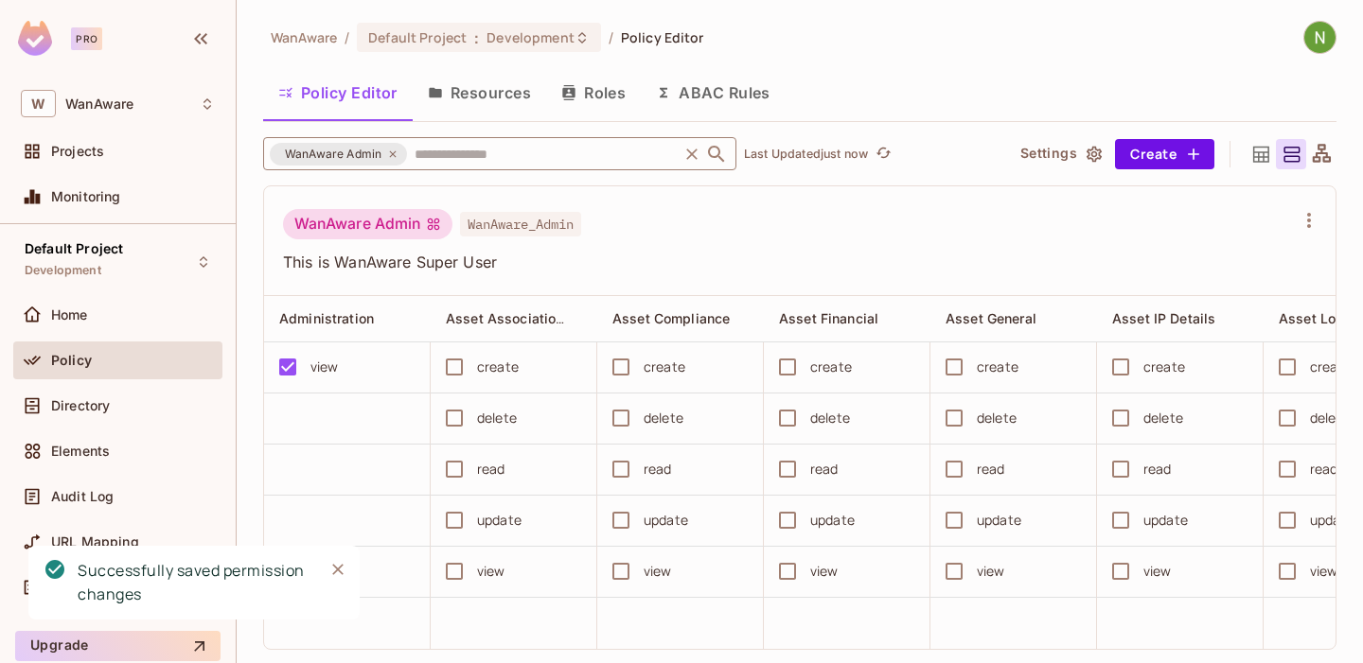
click at [454, 144] on input "text" at bounding box center [542, 153] width 265 height 33
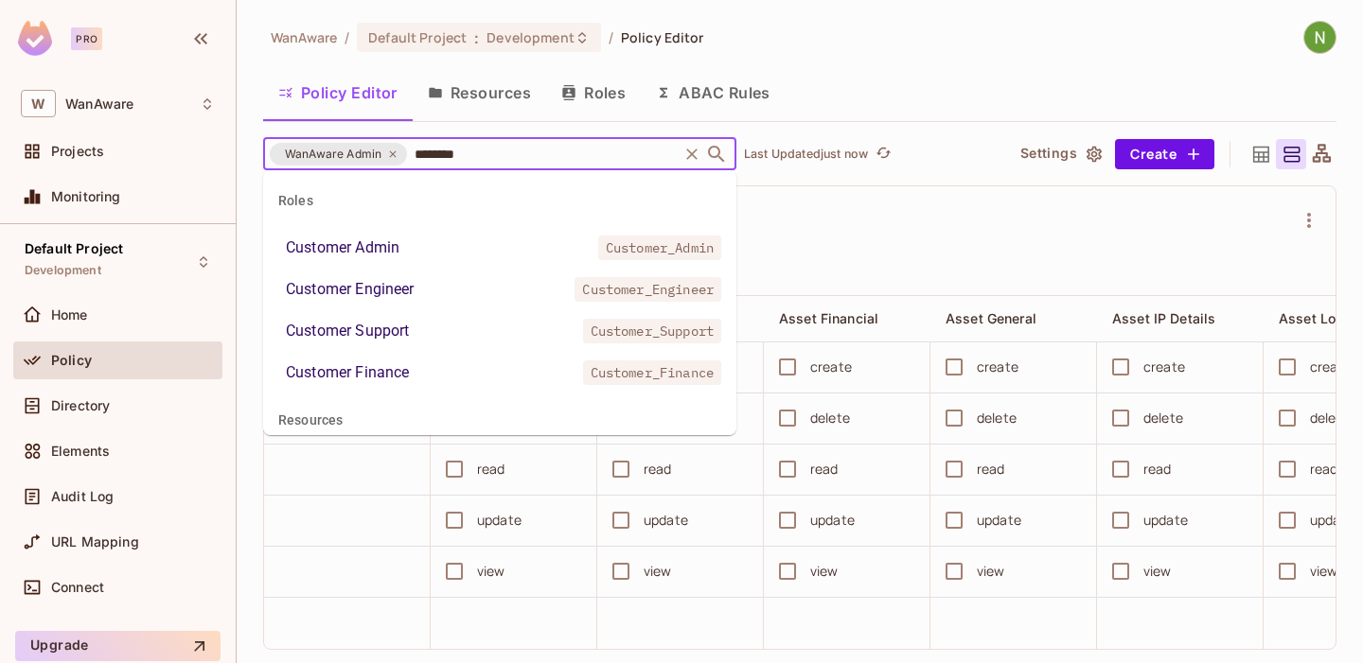
type input "*********"
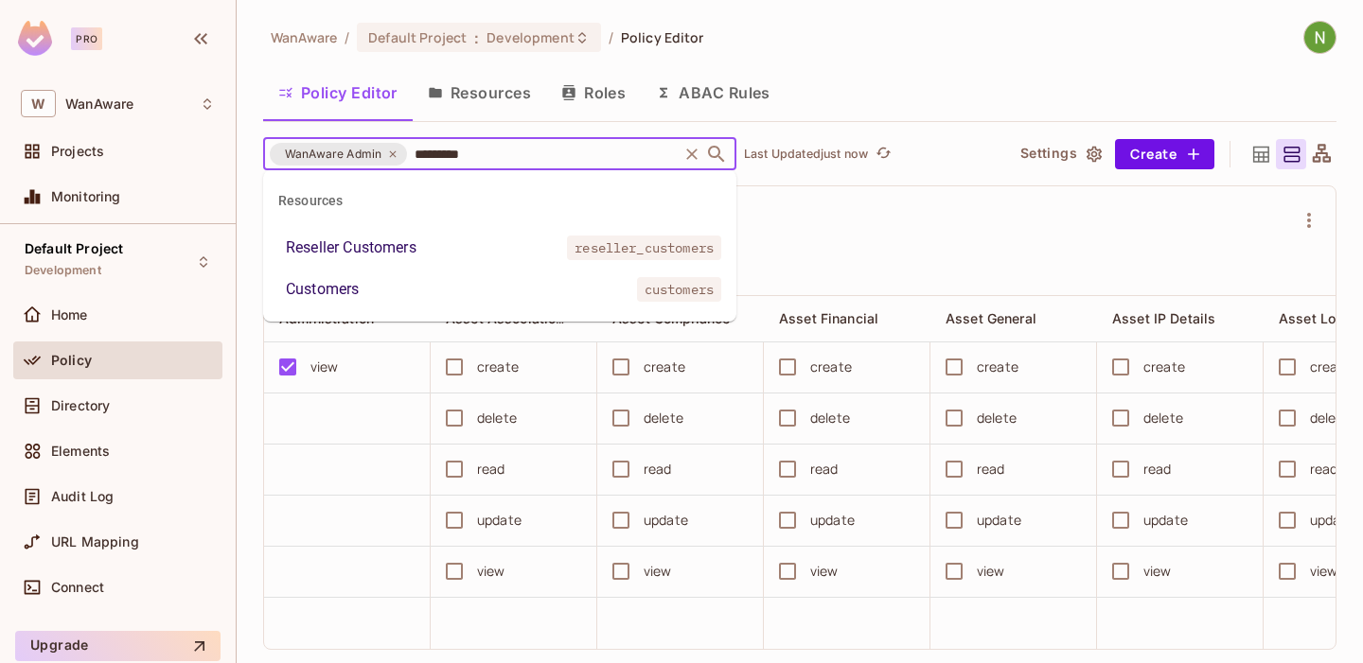
click at [330, 253] on div "Reseller Customers" at bounding box center [351, 248] width 131 height 23
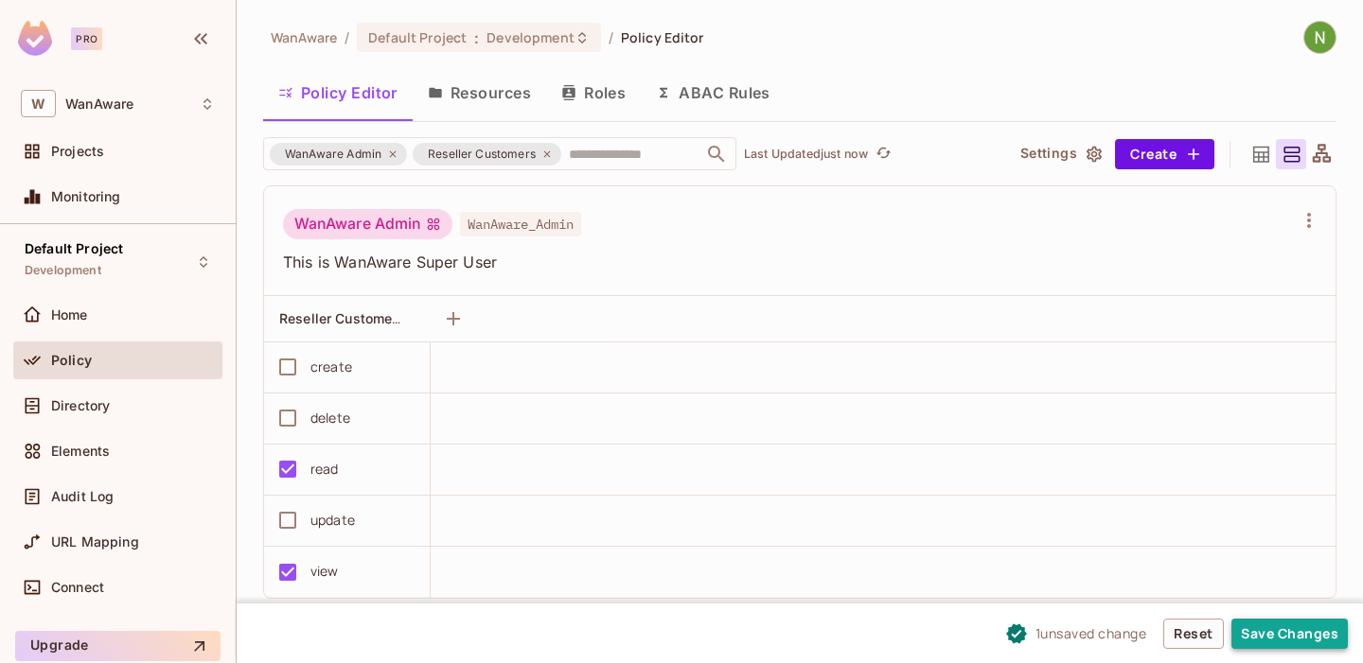
click at [1299, 631] on button "Save Changes" at bounding box center [1289, 634] width 116 height 30
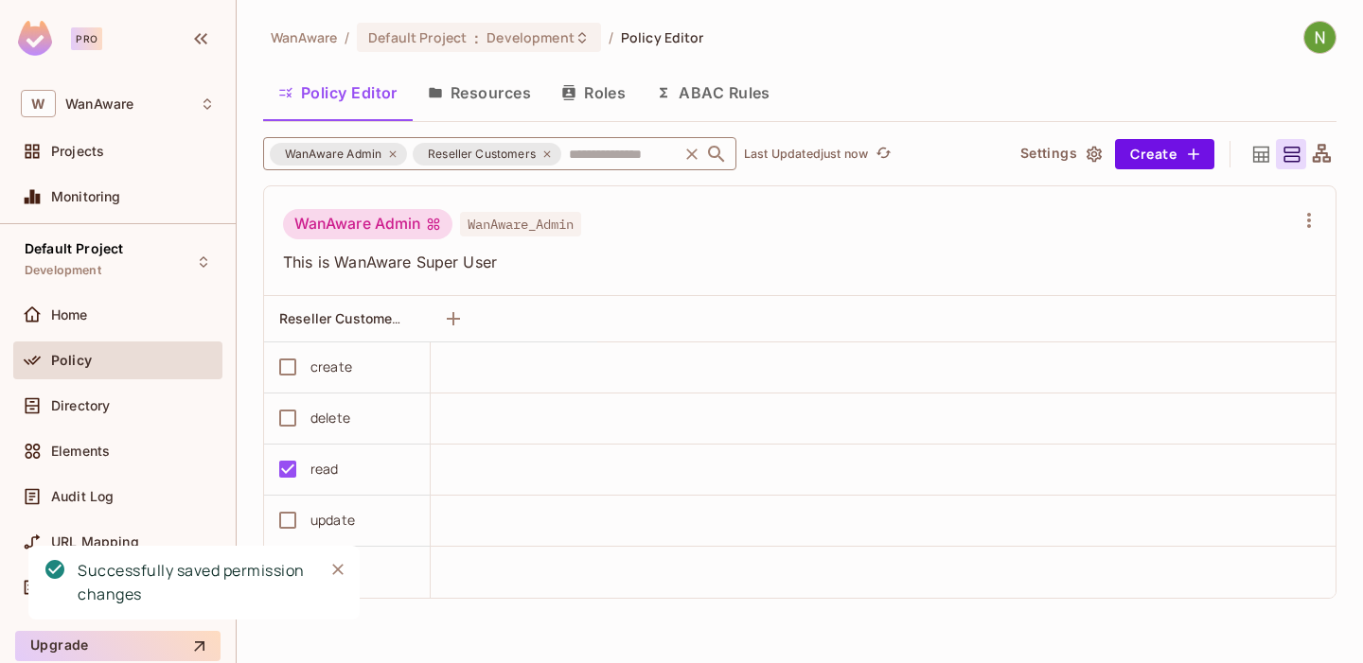
click at [543, 150] on icon at bounding box center [546, 154] width 11 height 11
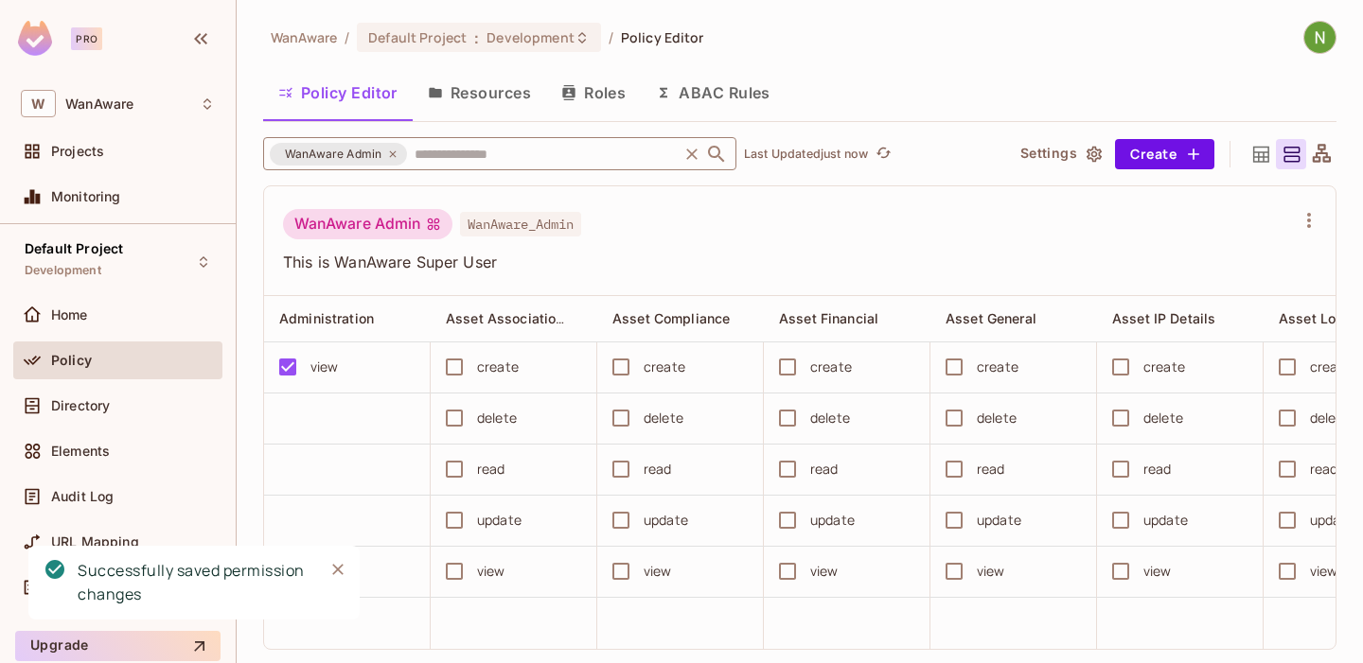
click at [485, 150] on input "text" at bounding box center [542, 153] width 265 height 33
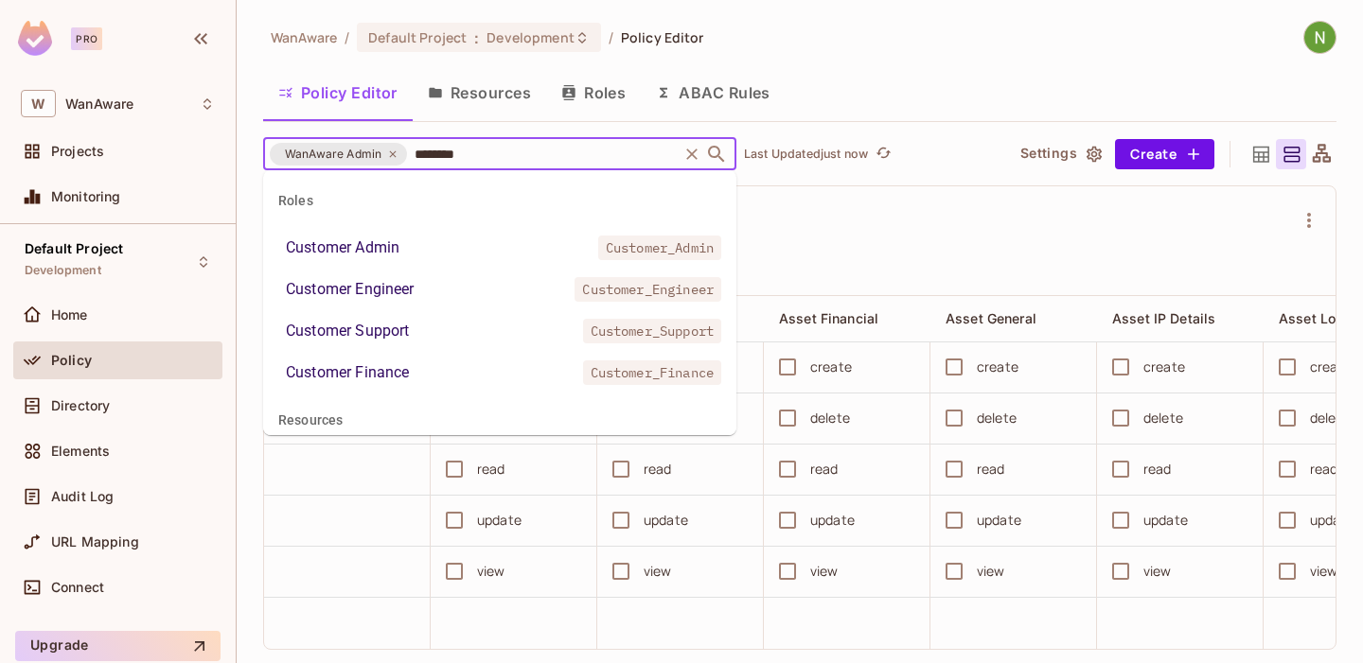
type input "*********"
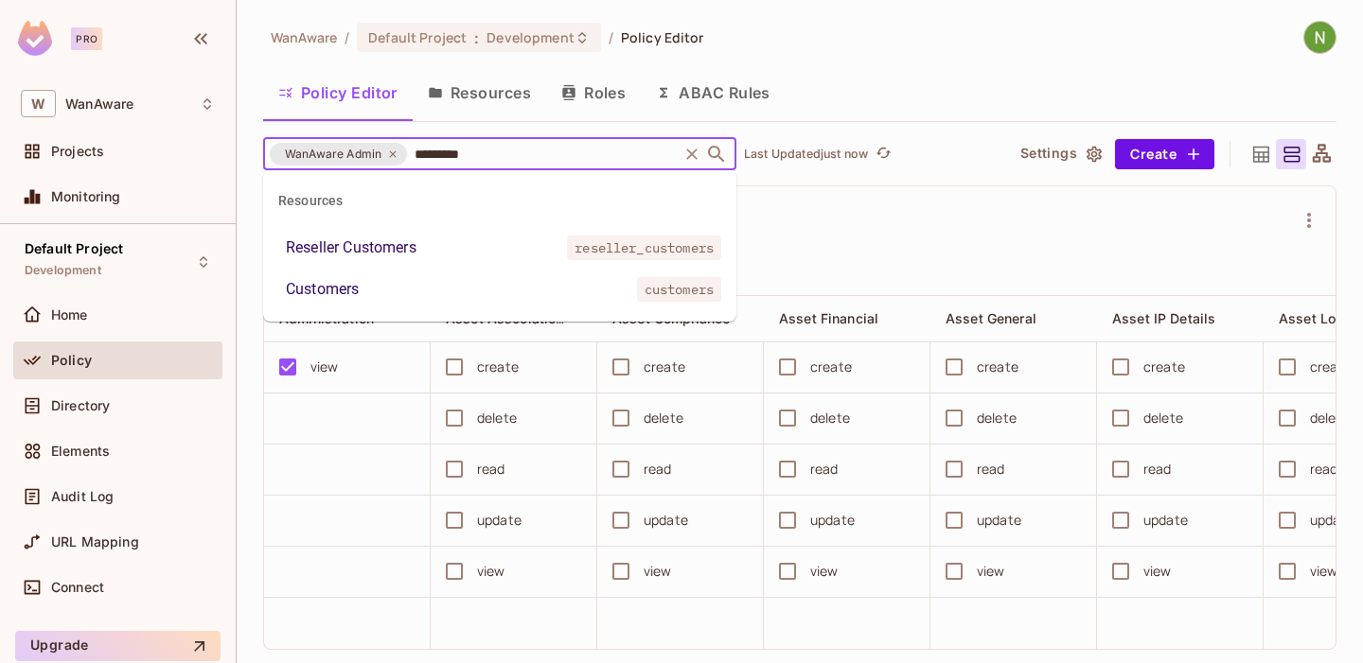
click at [344, 288] on div "Customers" at bounding box center [322, 289] width 73 height 23
